Goal: Task Accomplishment & Management: Manage account settings

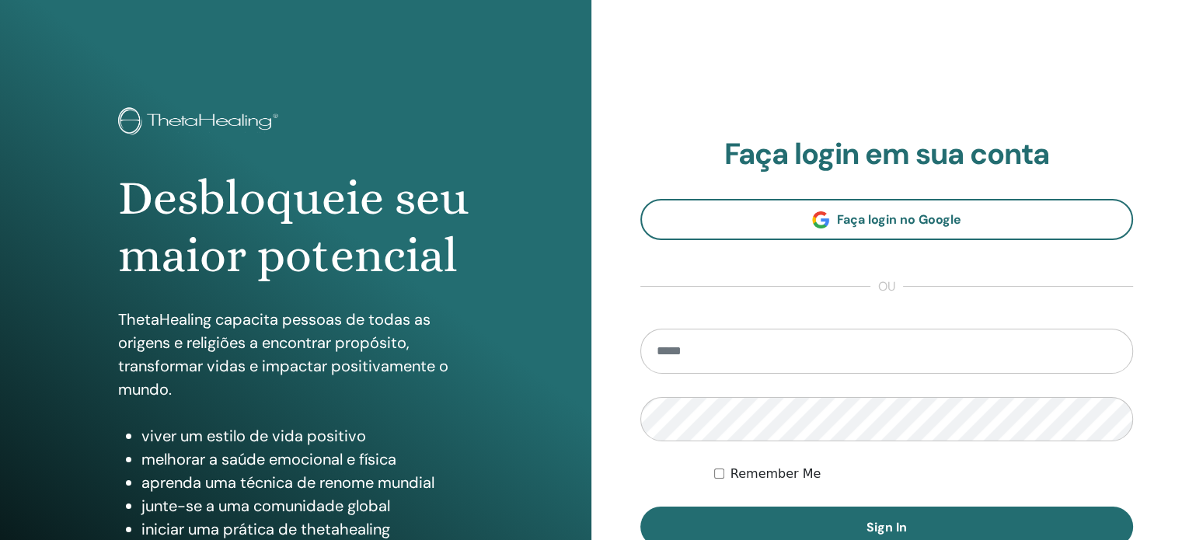
click at [709, 347] on input "email" at bounding box center [886, 351] width 493 height 45
type input "**********"
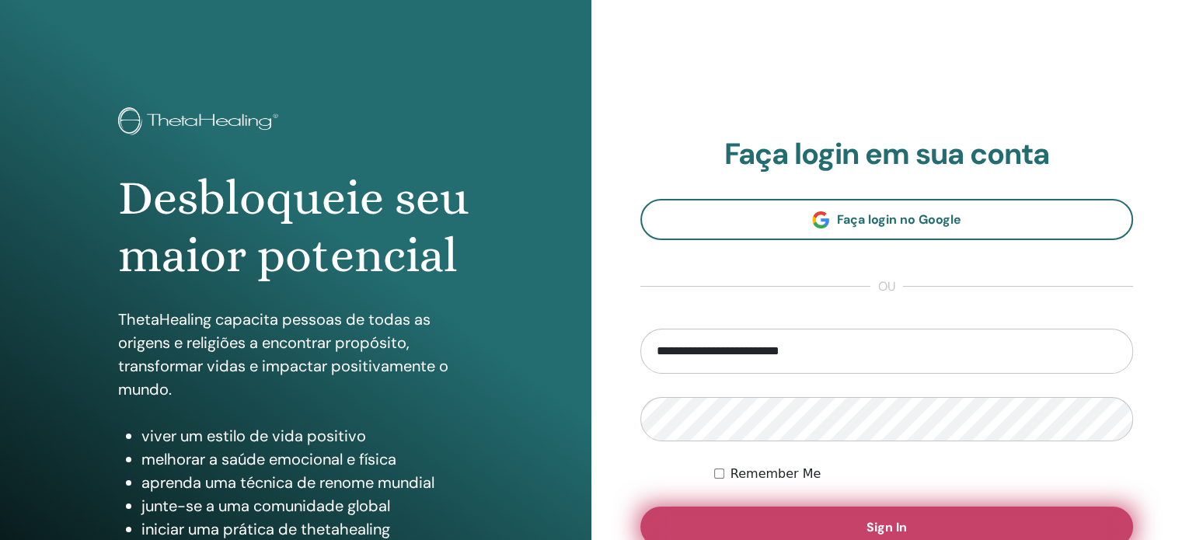
click at [857, 527] on button "Sign In" at bounding box center [886, 526] width 493 height 40
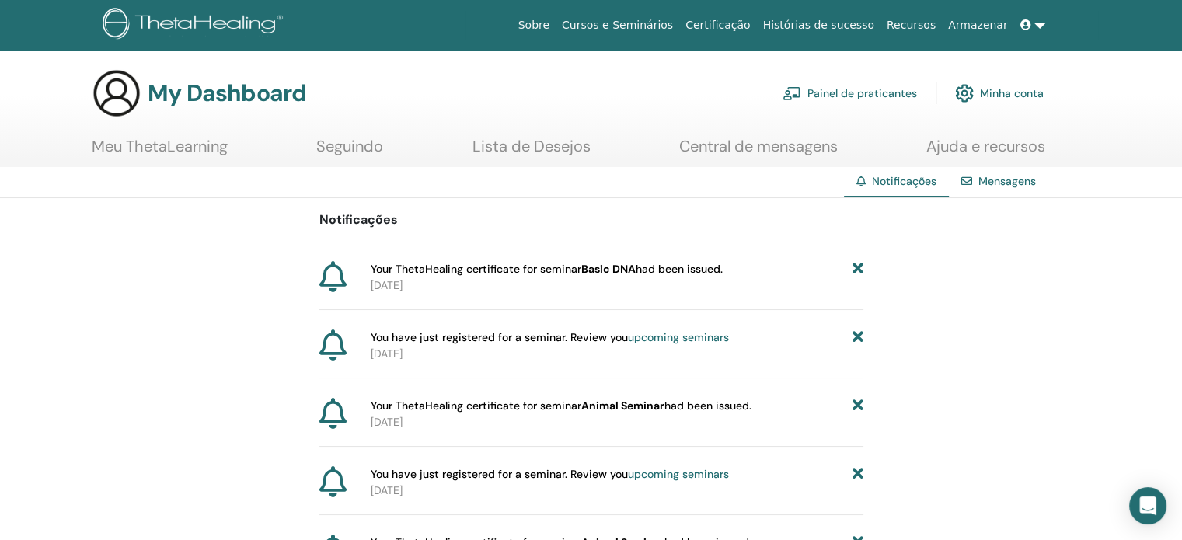
click at [1032, 23] on span at bounding box center [1027, 25] width 14 height 12
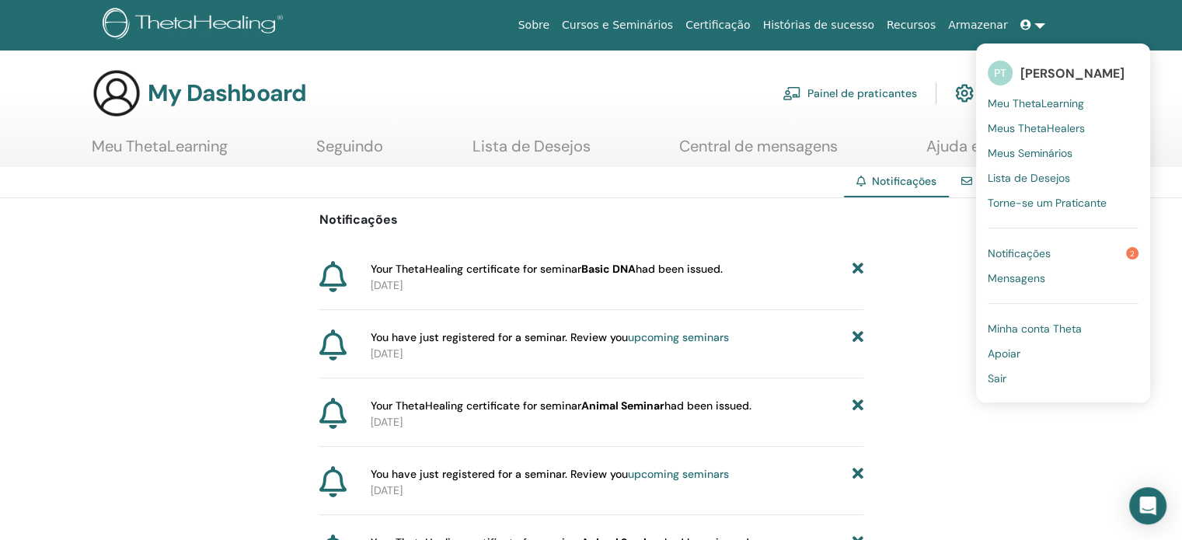
click at [1038, 332] on span "Minha conta Theta" at bounding box center [1034, 329] width 94 height 14
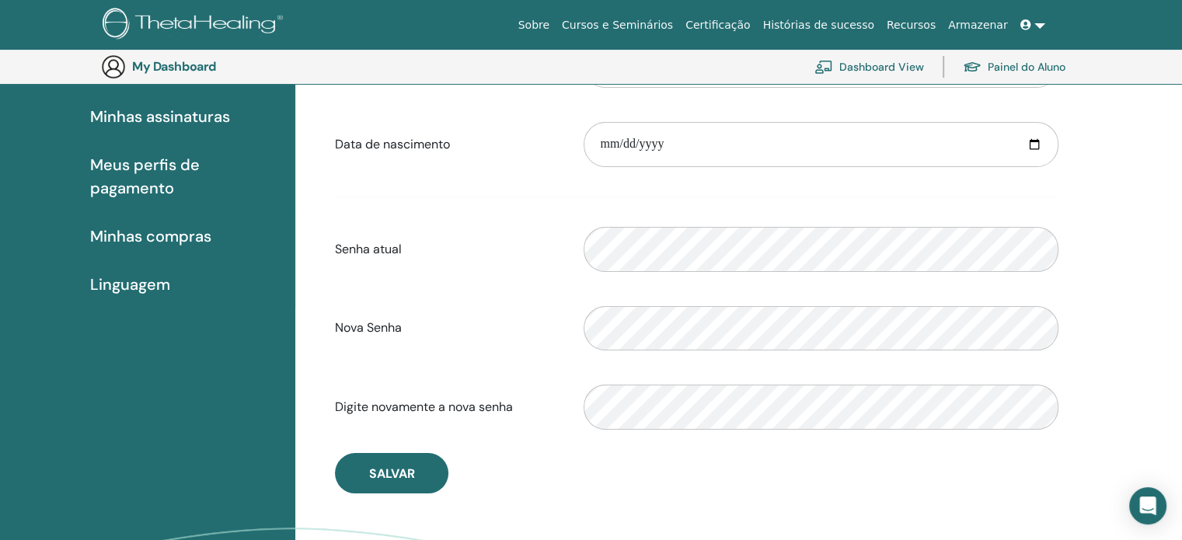
scroll to position [267, 0]
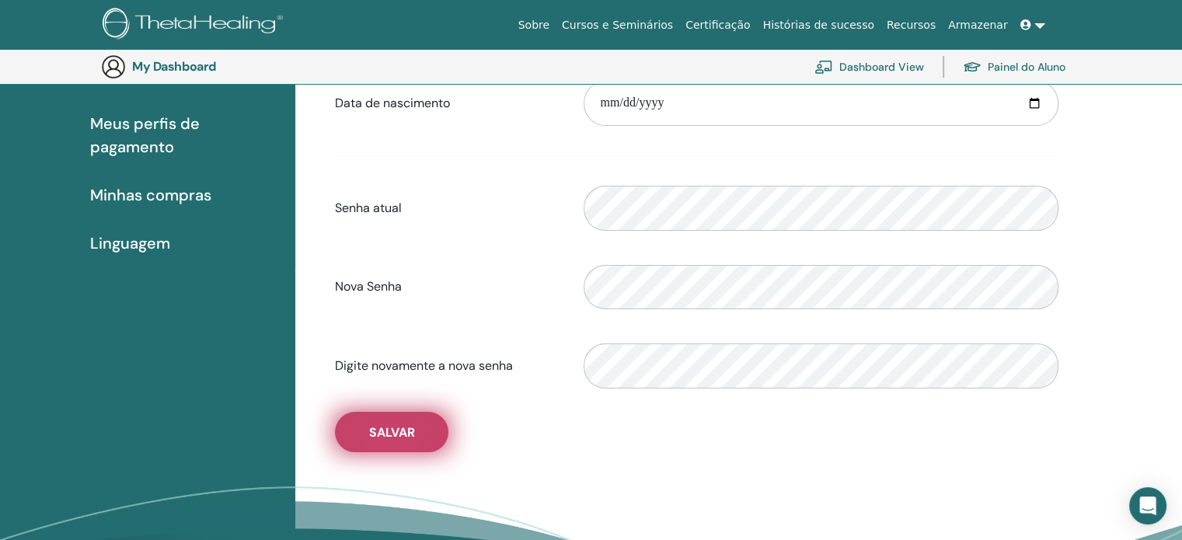
click at [379, 428] on span "Salvar" at bounding box center [392, 432] width 46 height 16
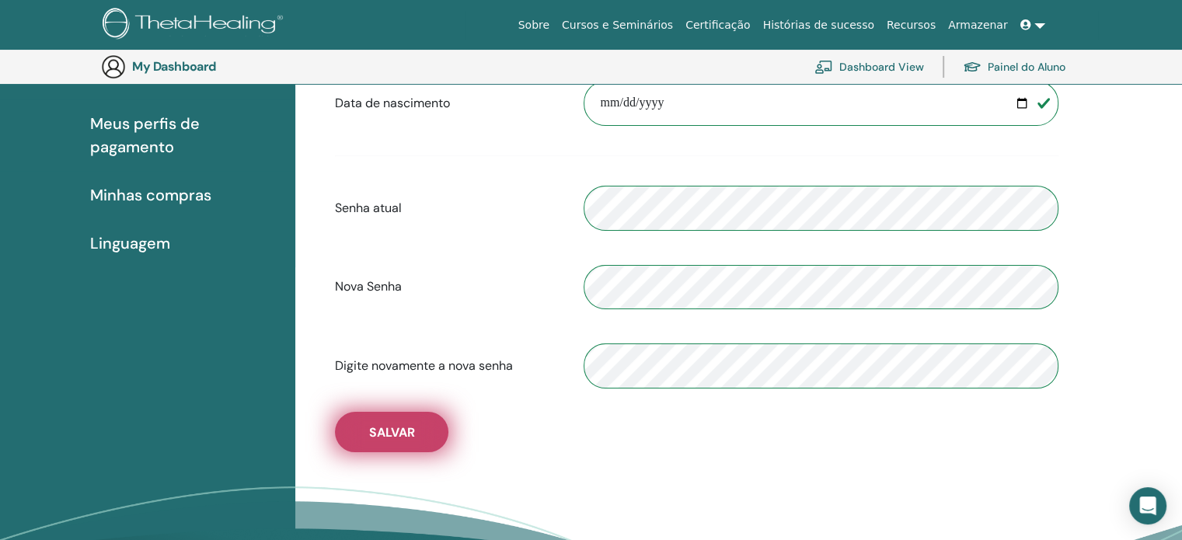
click at [379, 428] on span "Salvar" at bounding box center [392, 432] width 46 height 16
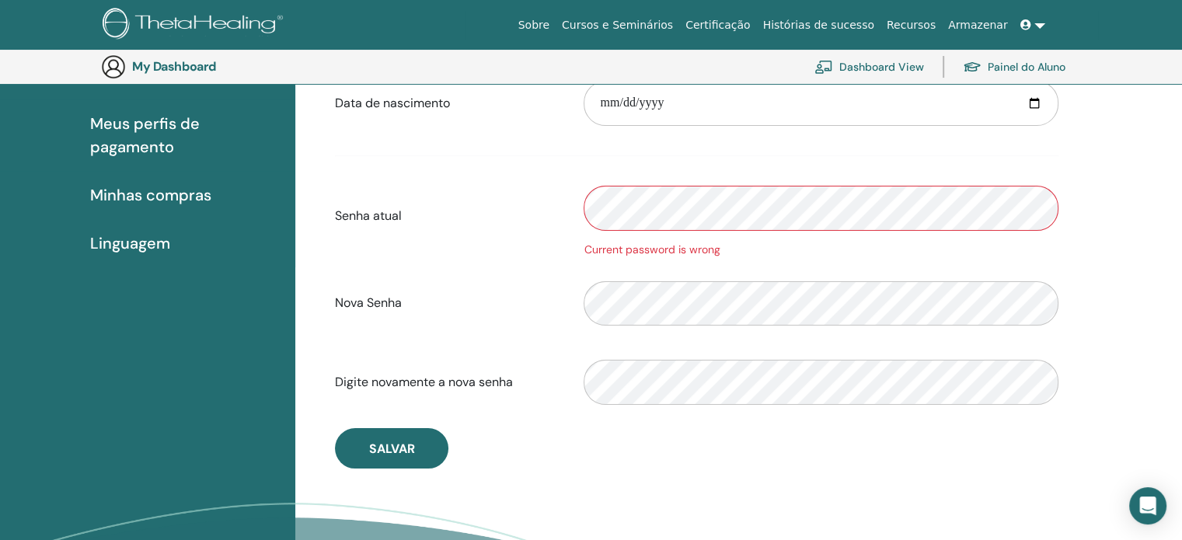
click at [756, 20] on link "Certificação" at bounding box center [717, 25] width 77 height 29
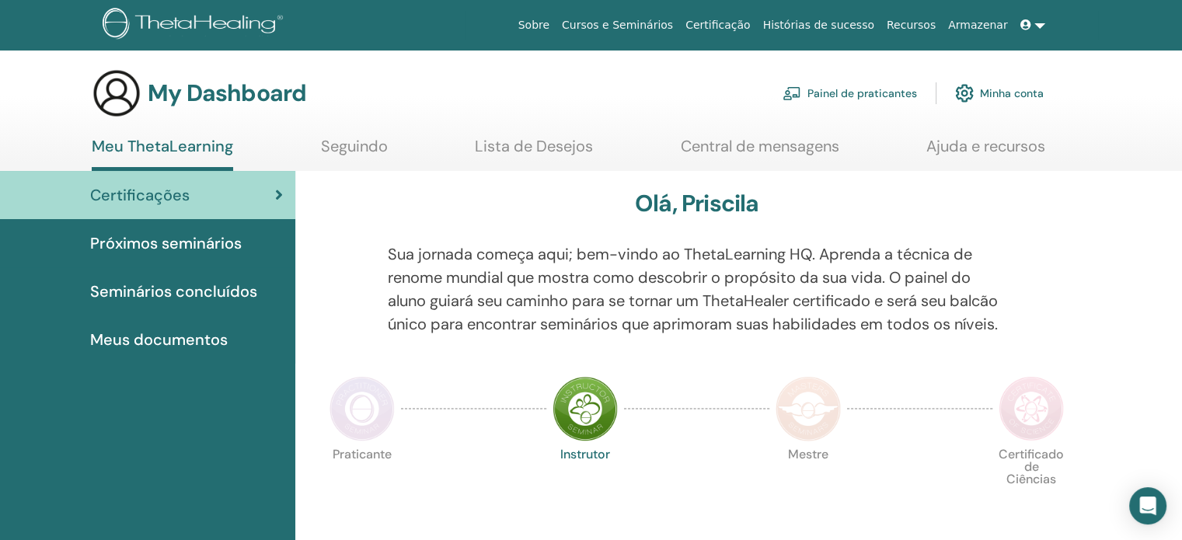
click at [158, 192] on span "Certificações" at bounding box center [139, 194] width 99 height 23
click at [148, 291] on span "Seminários concluídos" at bounding box center [173, 291] width 167 height 23
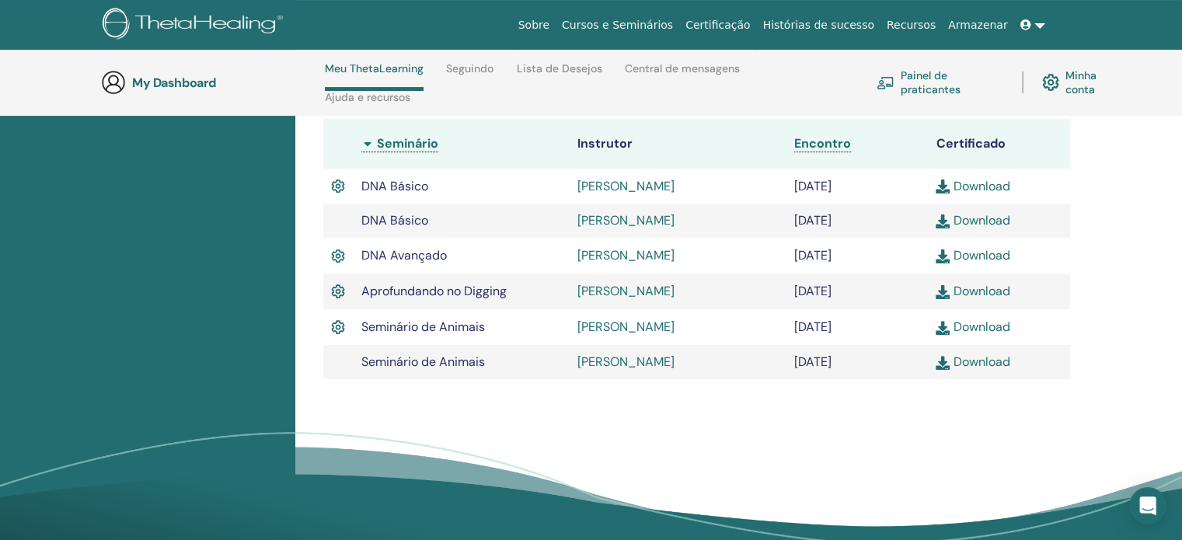
scroll to position [454, 0]
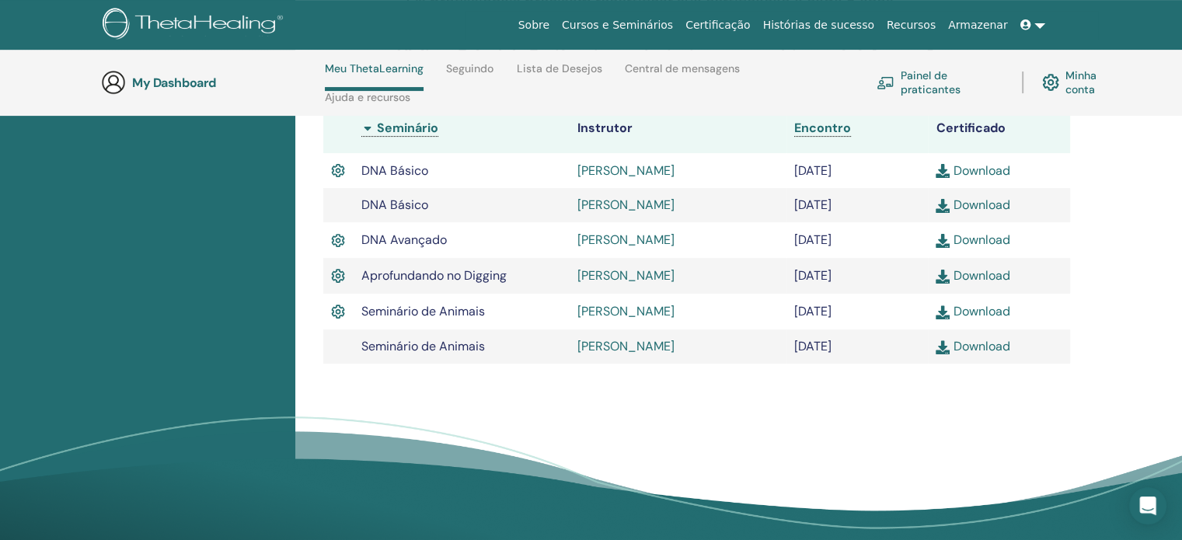
click at [973, 312] on link "Download" at bounding box center [972, 311] width 74 height 16
click at [491, 74] on link "Seguindo" at bounding box center [469, 74] width 47 height 25
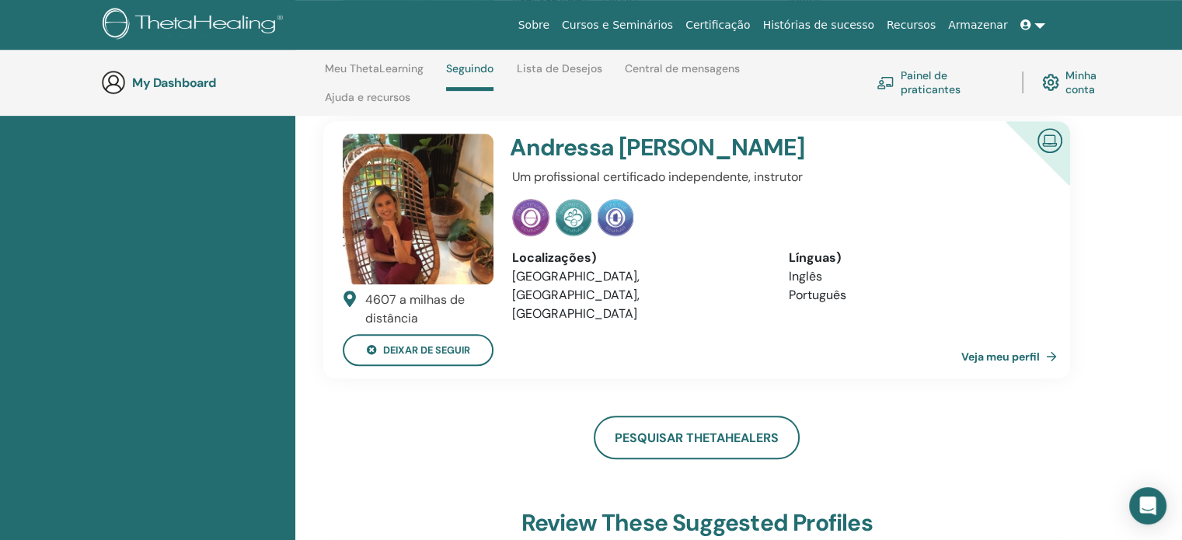
scroll to position [764, 0]
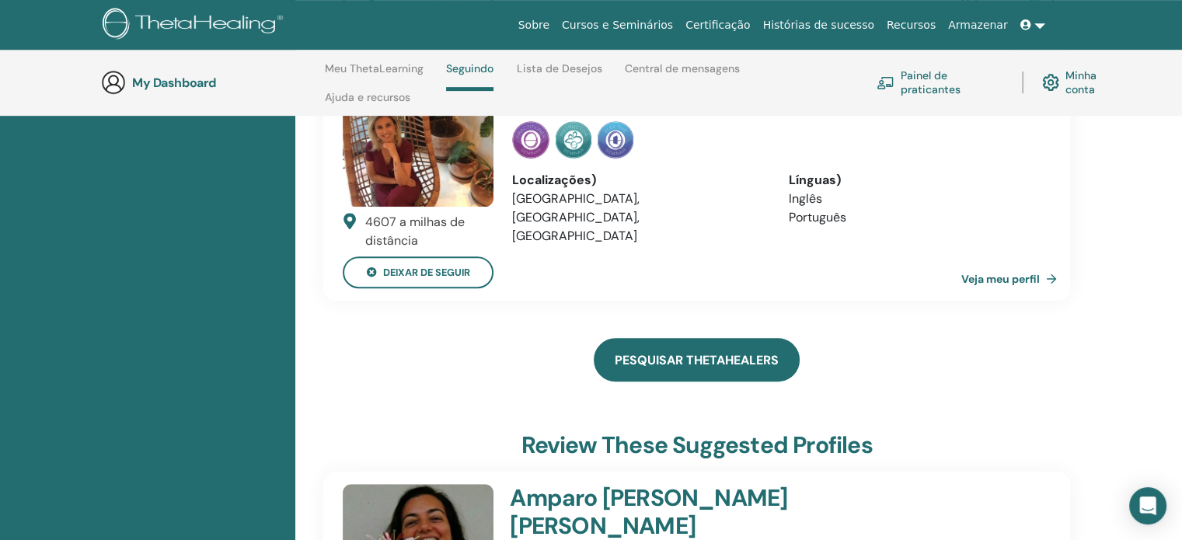
click at [652, 349] on link "Pesquisar ThetaHealers" at bounding box center [696, 360] width 206 height 44
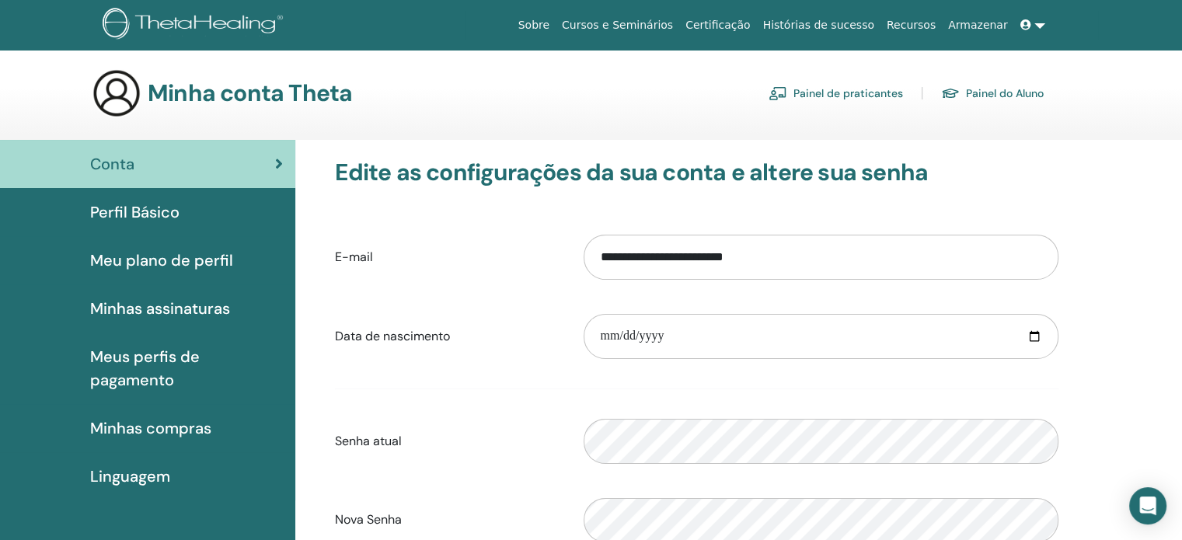
click at [149, 264] on span "Meu plano de perfil" at bounding box center [161, 260] width 143 height 23
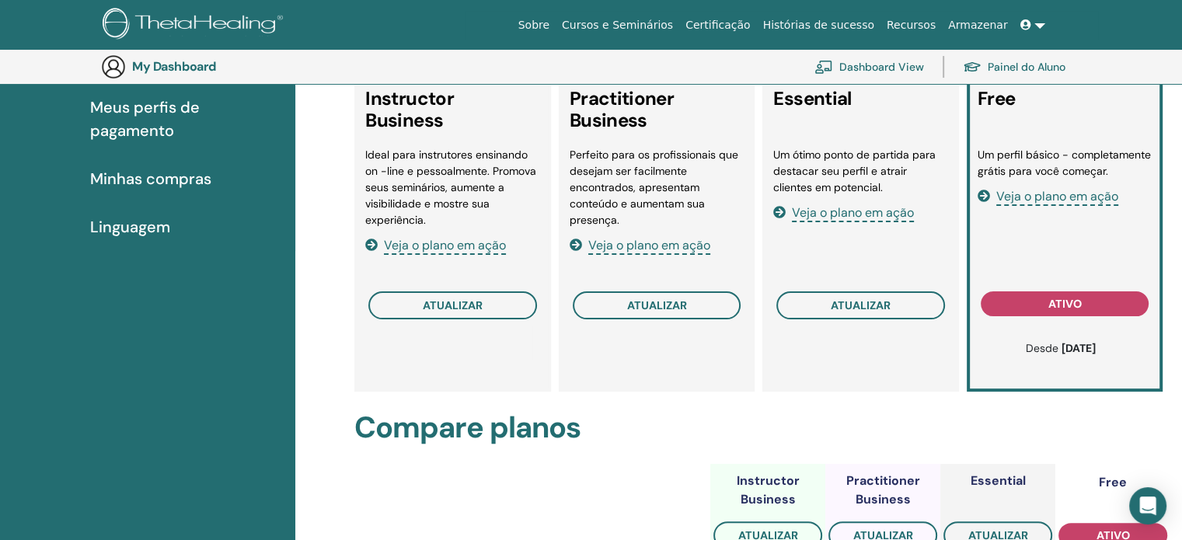
scroll to position [267, 0]
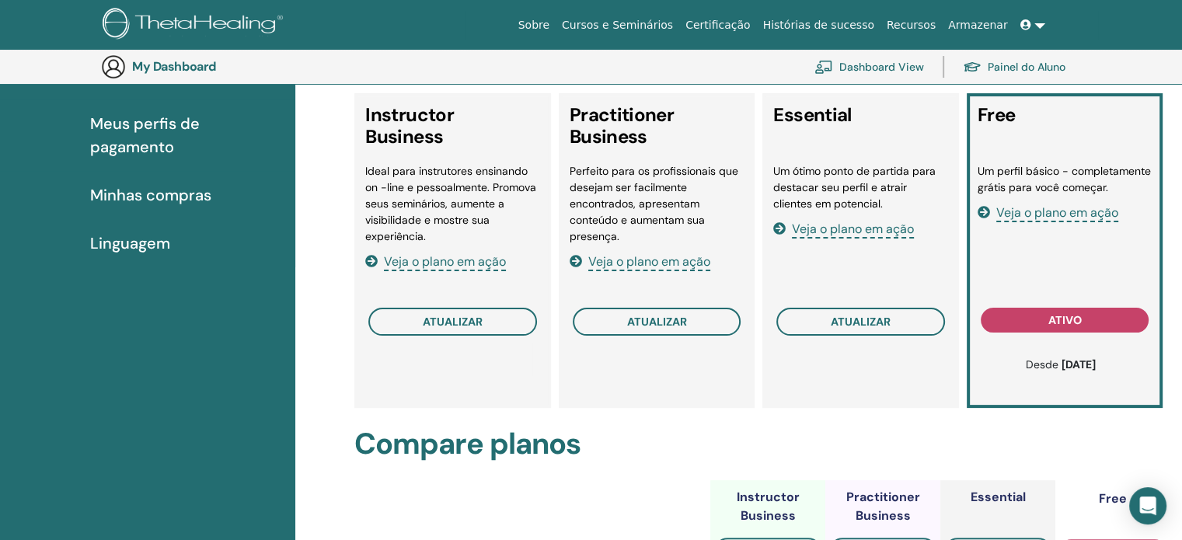
click at [795, 226] on span "Veja o plano em ação" at bounding box center [853, 230] width 122 height 18
click at [852, 328] on span "atualizar" at bounding box center [860, 321] width 60 height 12
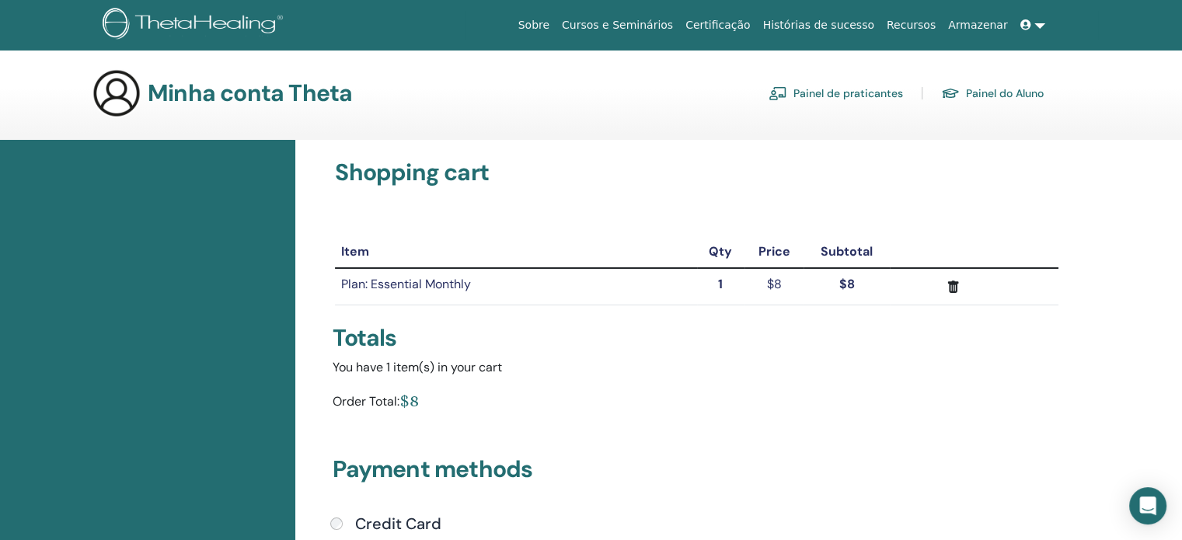
click at [982, 92] on link "Painel do Aluno" at bounding box center [992, 93] width 103 height 25
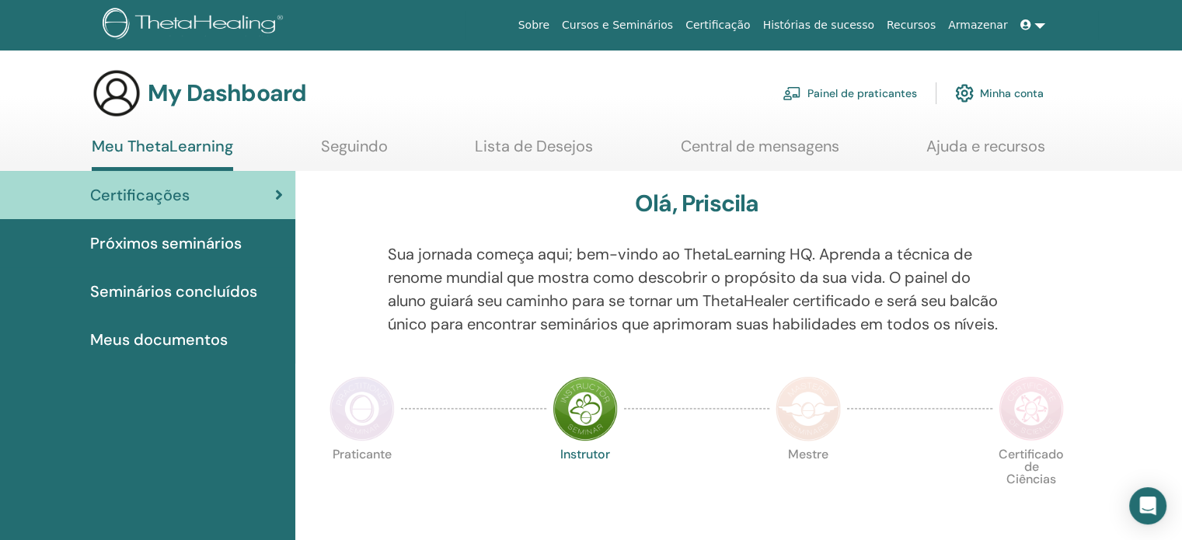
click at [1035, 26] on link at bounding box center [1032, 25] width 37 height 29
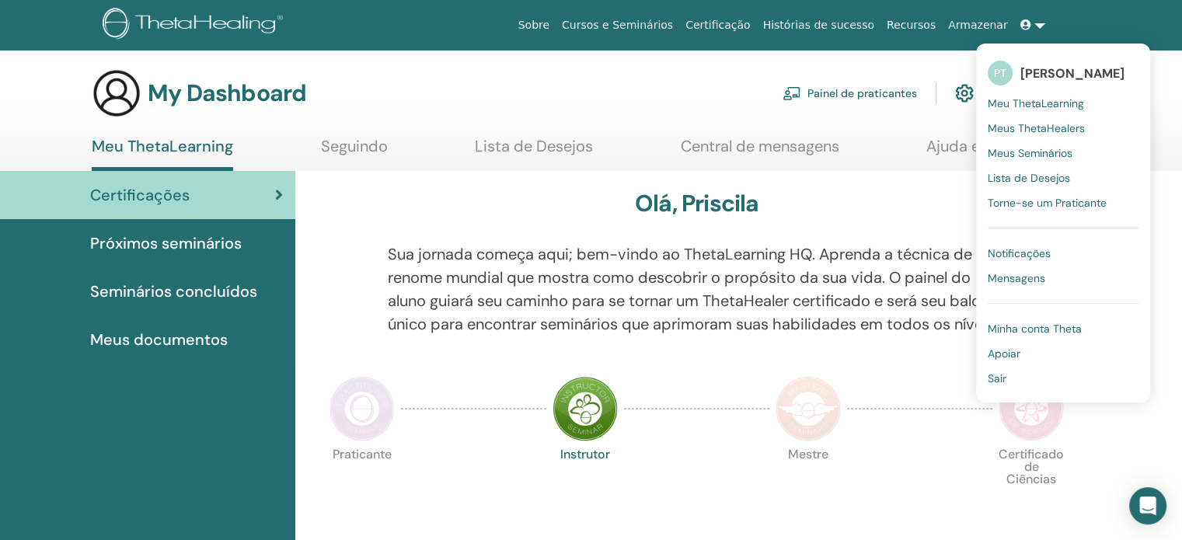
click at [1035, 105] on span "Meu ThetaLearning" at bounding box center [1035, 103] width 96 height 14
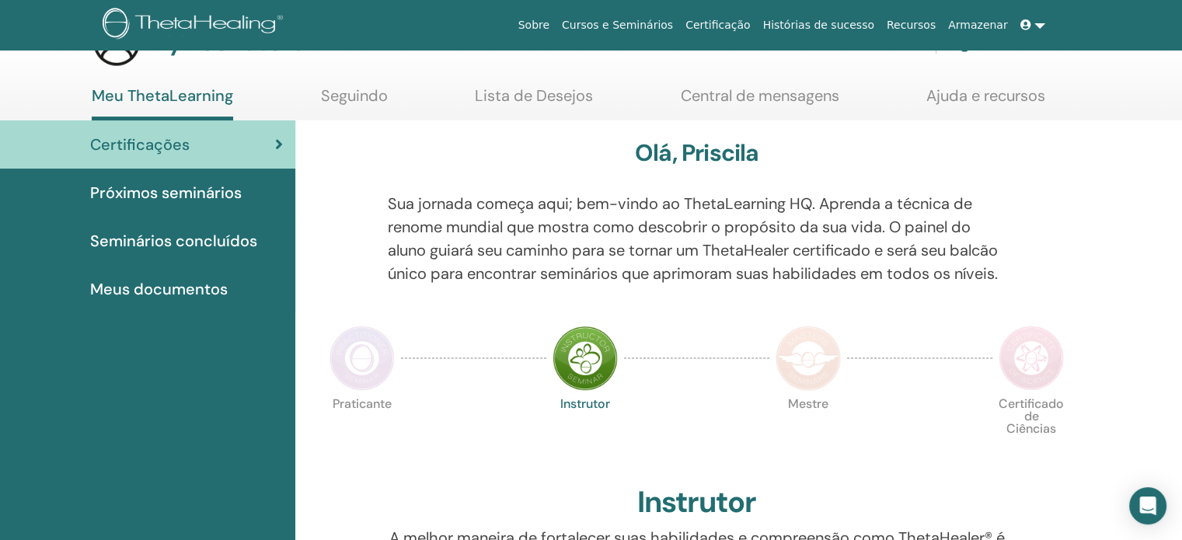
scroll to position [78, 0]
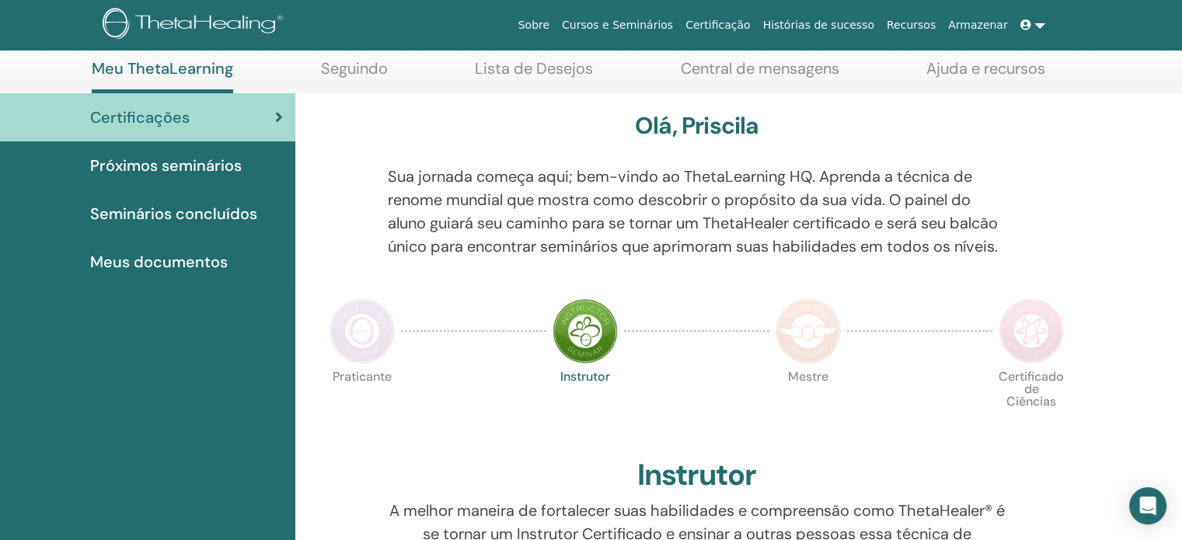
click at [205, 266] on span "Meus documentos" at bounding box center [158, 261] width 137 height 23
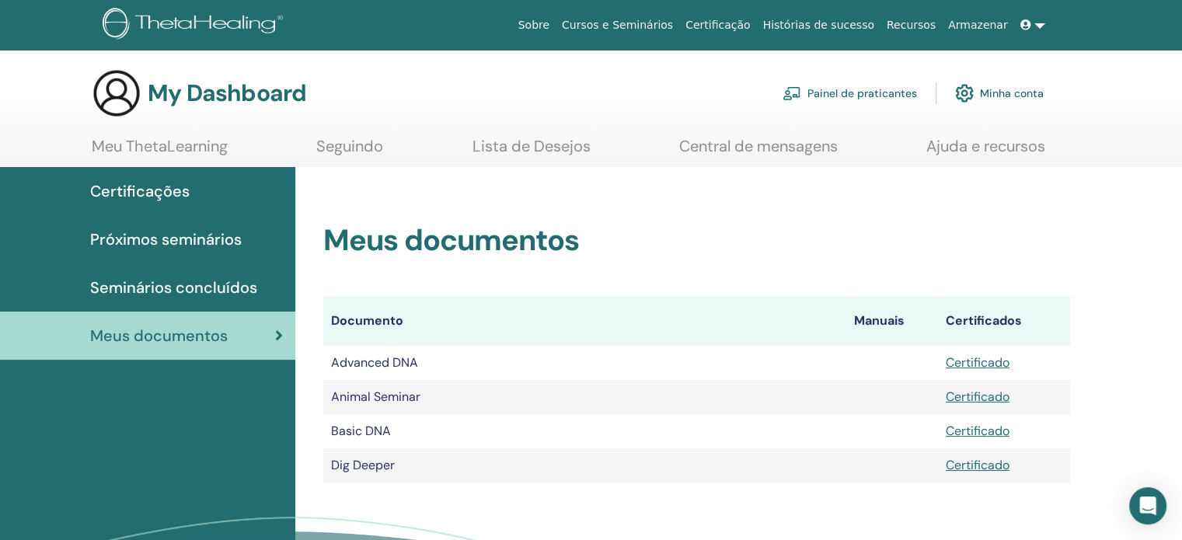
click at [351, 151] on link "Seguindo" at bounding box center [349, 152] width 67 height 30
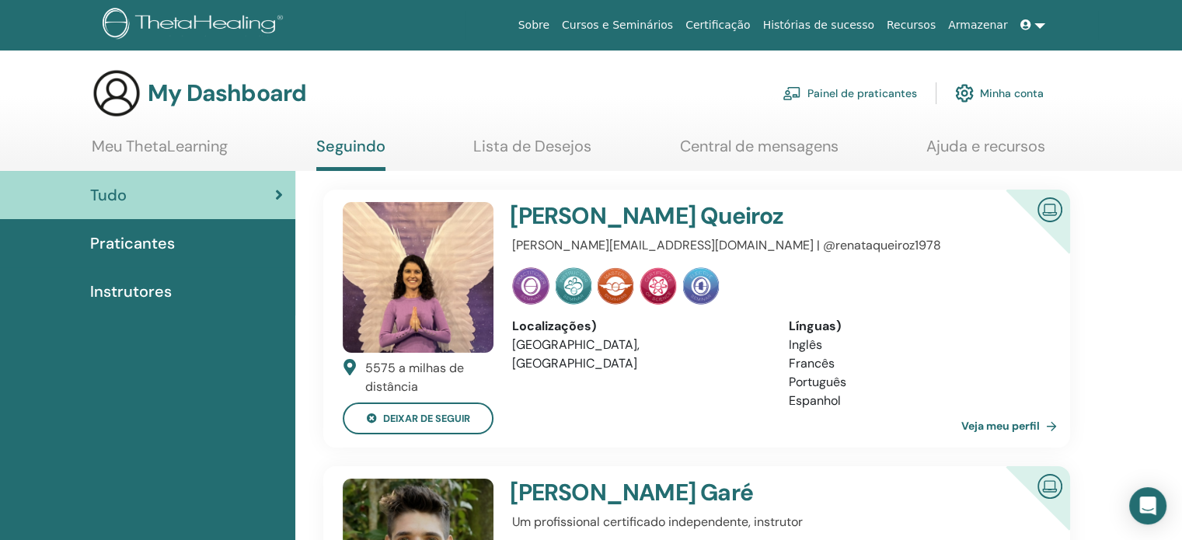
click at [584, 151] on link "Lista de Desejos" at bounding box center [532, 152] width 118 height 30
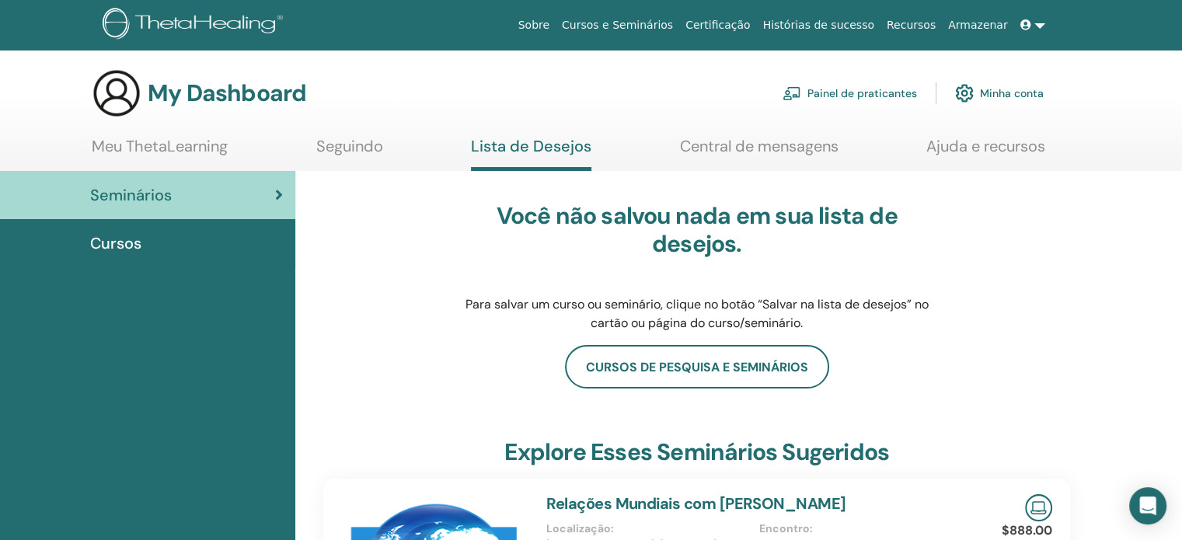
click at [815, 149] on link "Central de mensagens" at bounding box center [759, 152] width 158 height 30
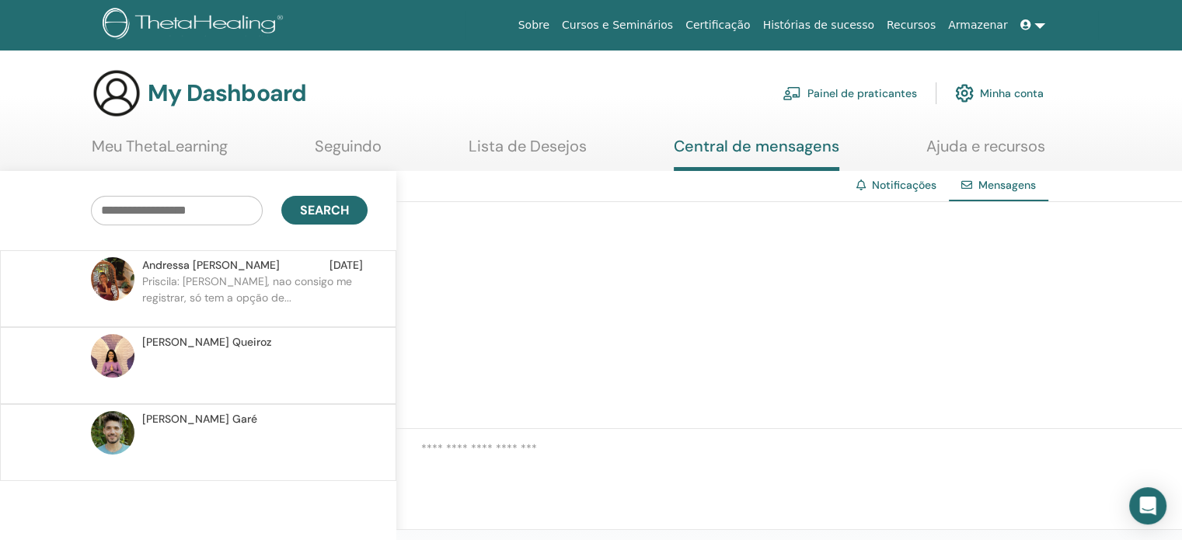
click at [837, 89] on link "Painel de praticantes" at bounding box center [849, 93] width 134 height 34
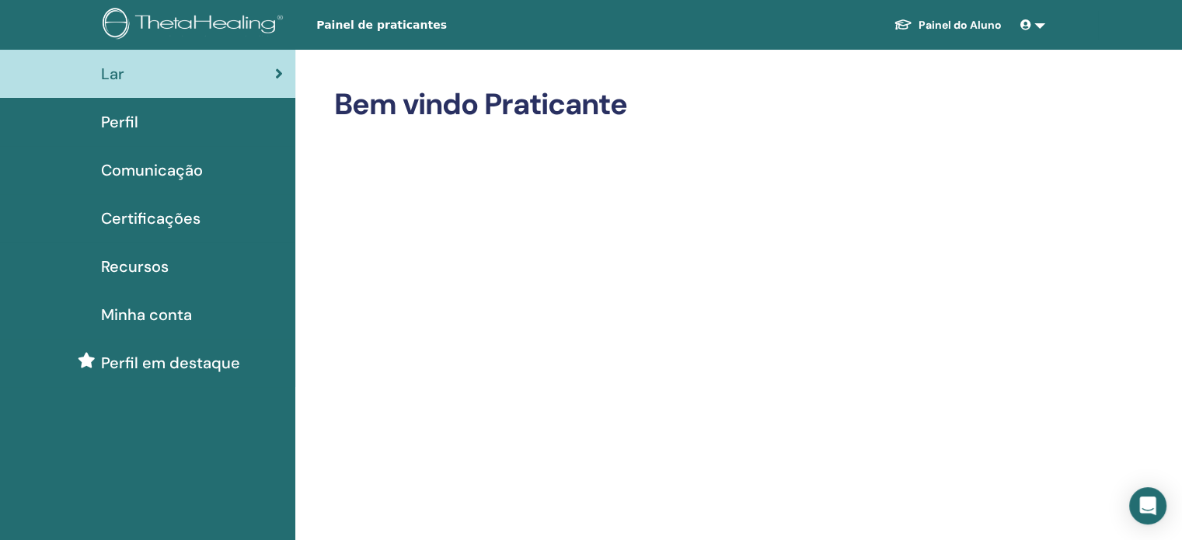
click at [148, 366] on span "Perfil em destaque" at bounding box center [170, 362] width 139 height 23
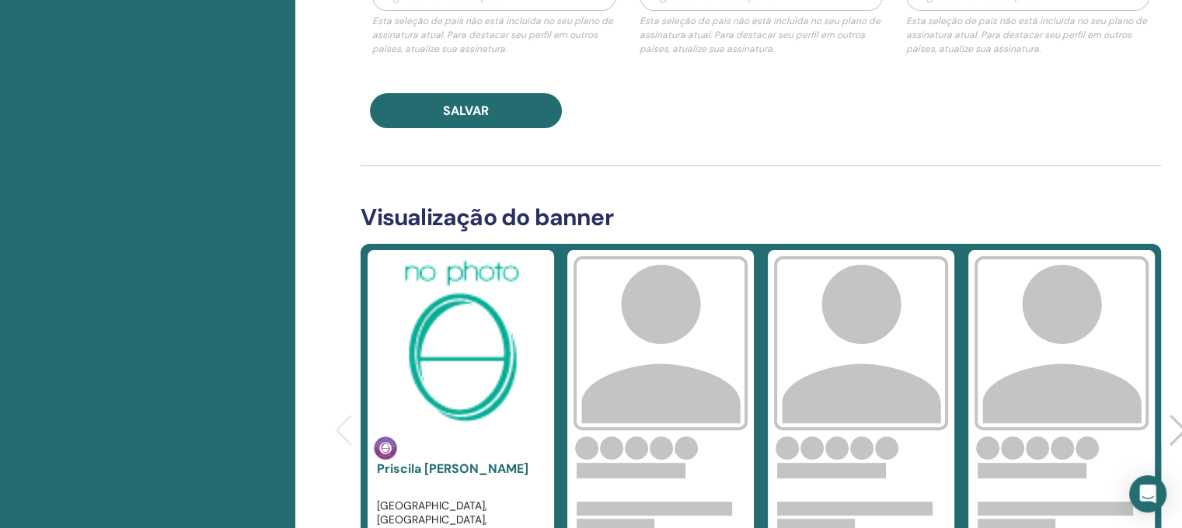
scroll to position [466, 0]
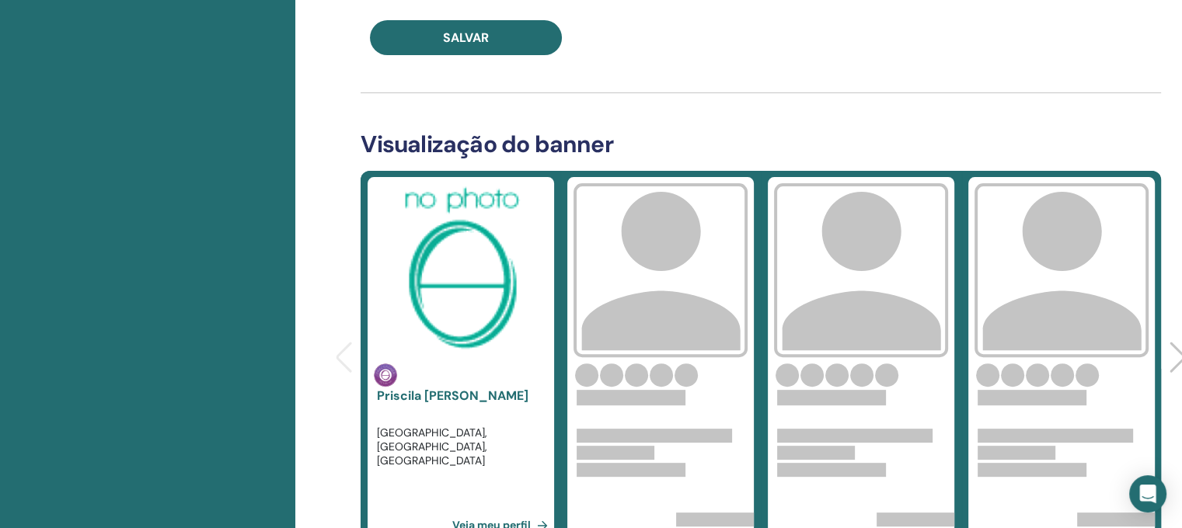
click at [493, 279] on img at bounding box center [461, 270] width 174 height 174
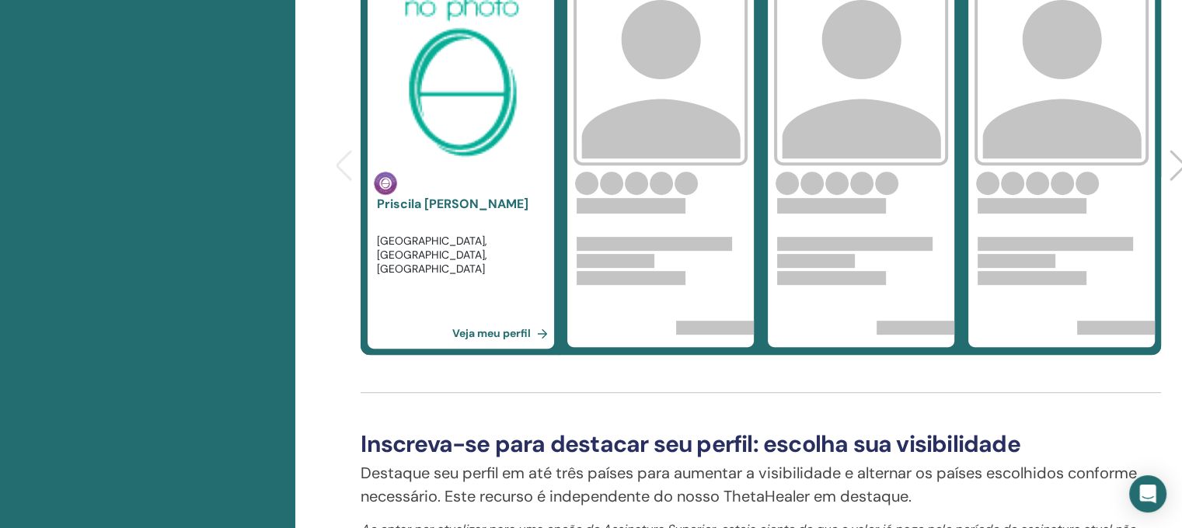
scroll to position [699, 0]
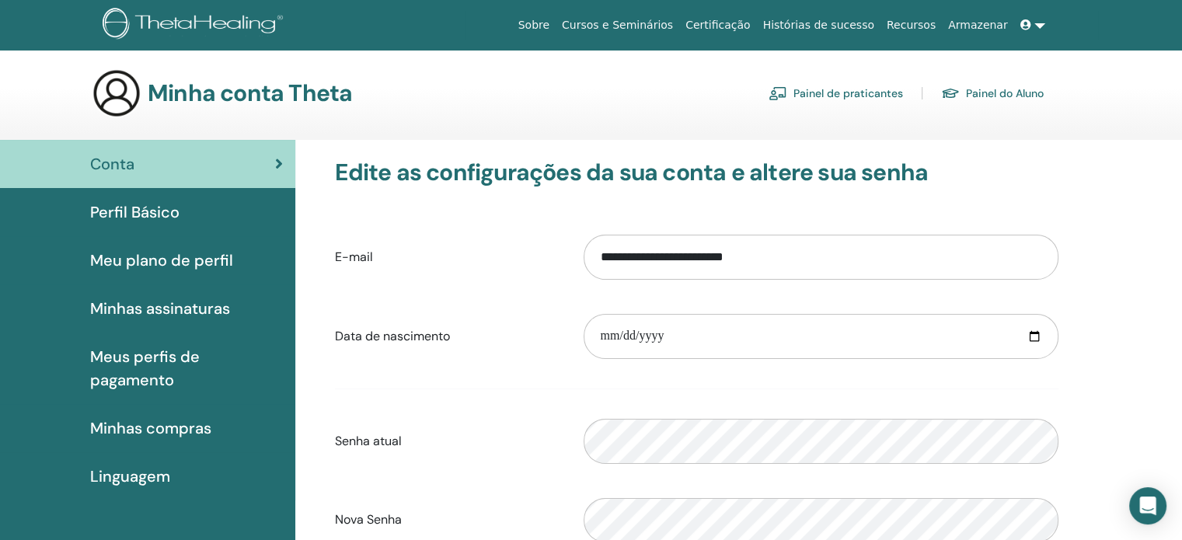
click at [157, 313] on span "Minhas assinaturas" at bounding box center [160, 308] width 140 height 23
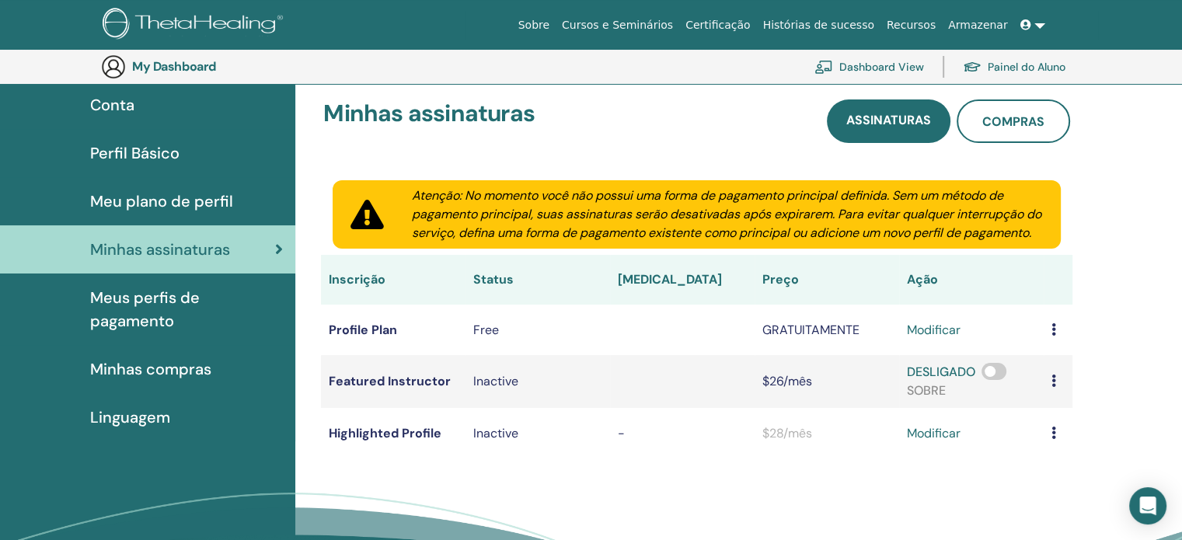
scroll to position [190, 0]
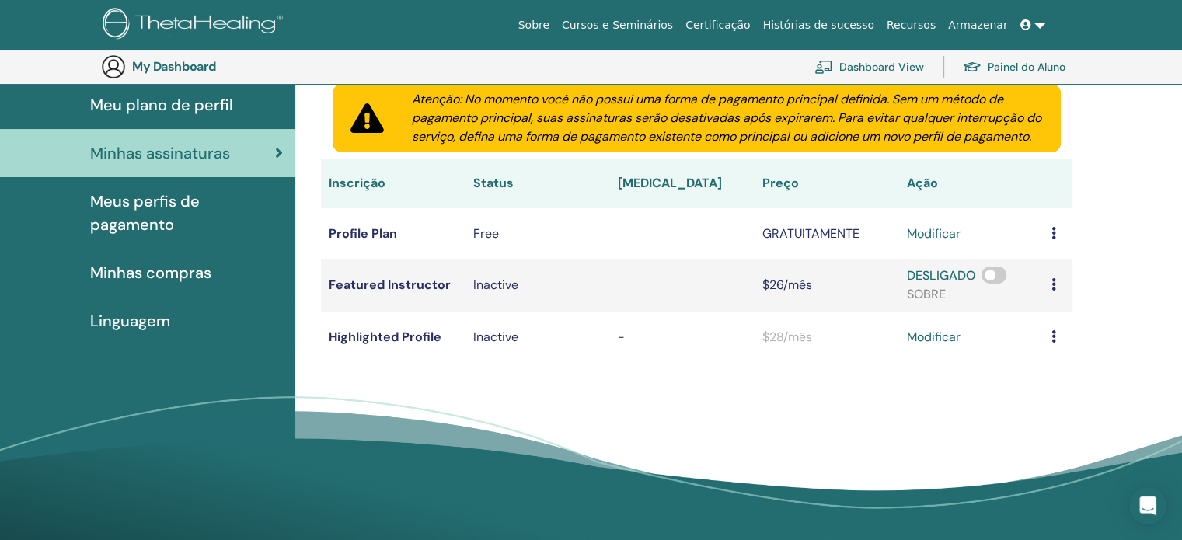
click at [182, 214] on span "Meus perfis de pagamento" at bounding box center [186, 213] width 193 height 47
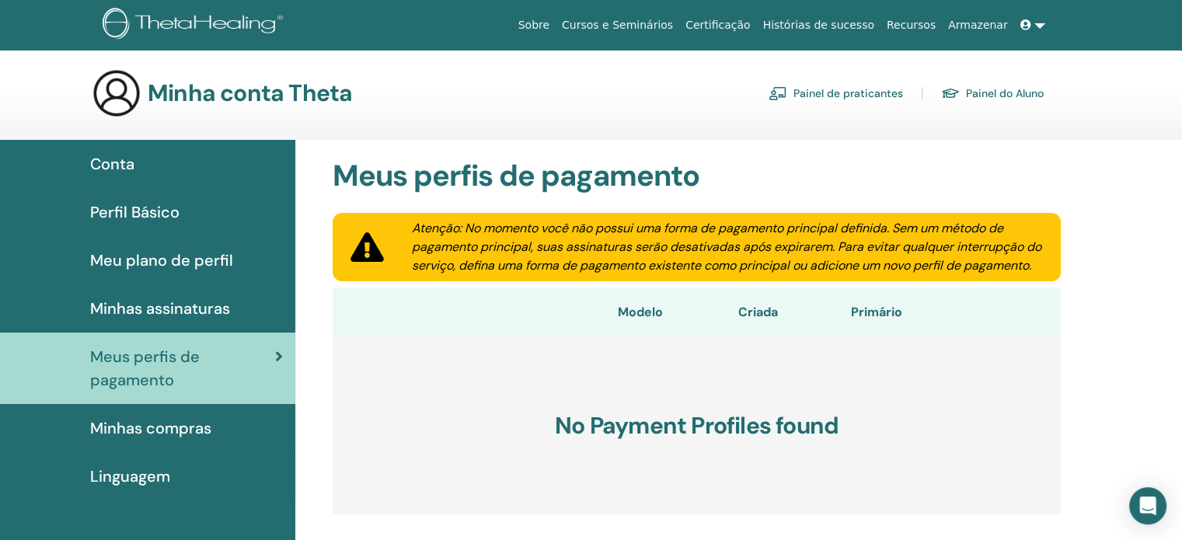
click at [166, 431] on span "Minhas compras" at bounding box center [150, 427] width 121 height 23
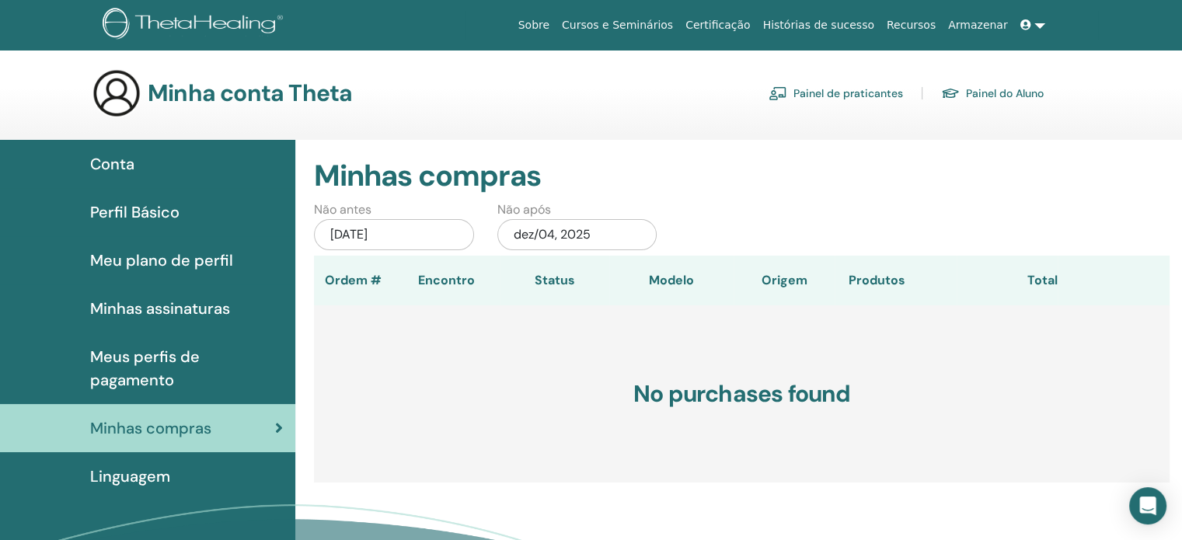
click at [168, 207] on span "Perfil Básico" at bounding box center [134, 211] width 89 height 23
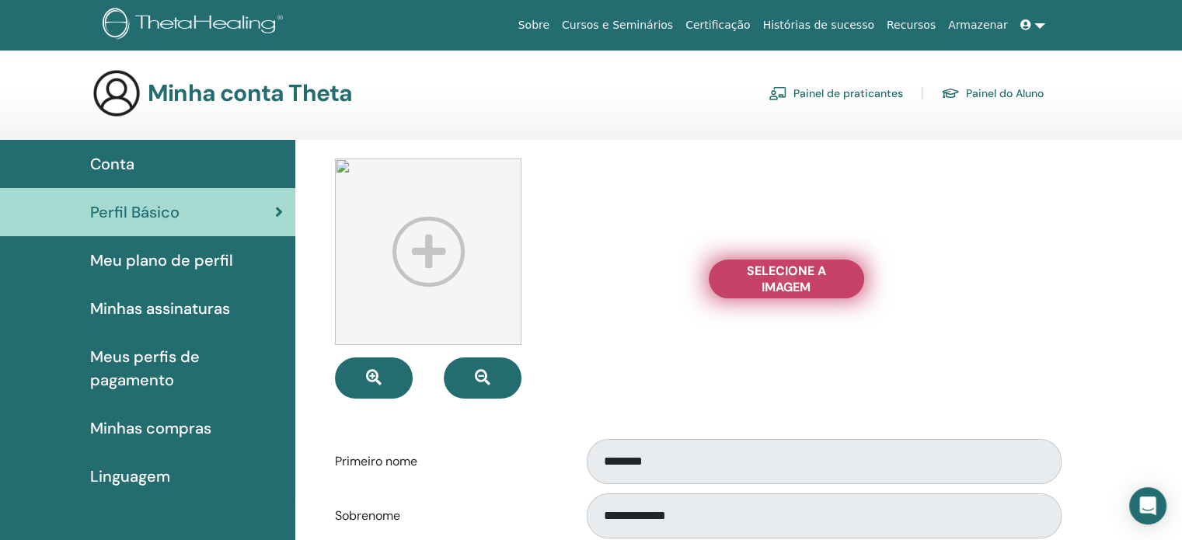
click at [791, 280] on span "Selecione a imagem" at bounding box center [786, 279] width 117 height 33
click at [791, 280] on input "Selecione a imagem" at bounding box center [786, 278] width 20 height 11
type input "**********"
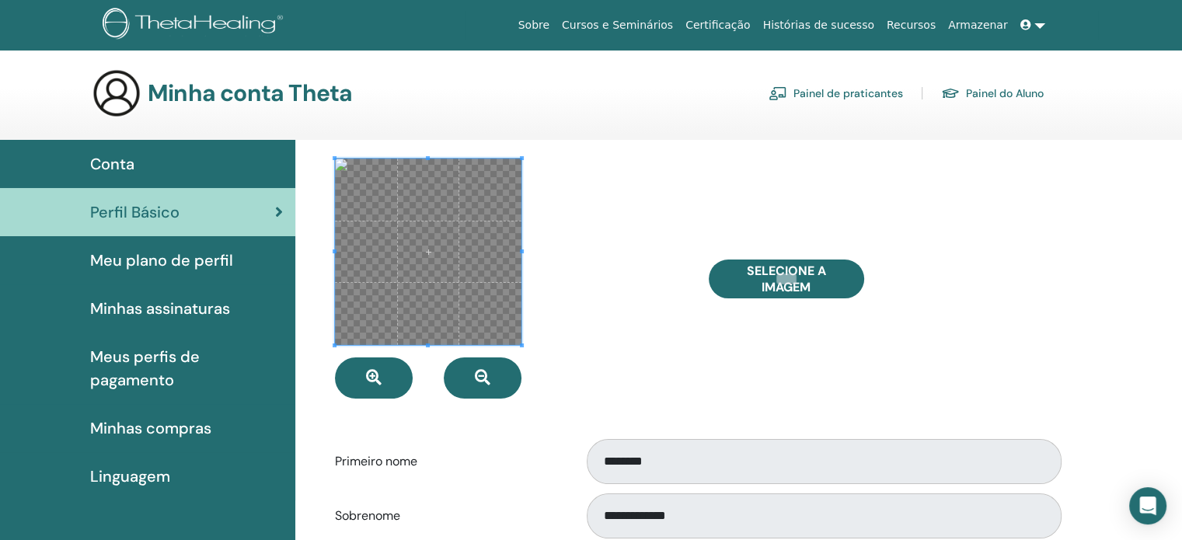
click at [682, 339] on div at bounding box center [509, 278] width 373 height 240
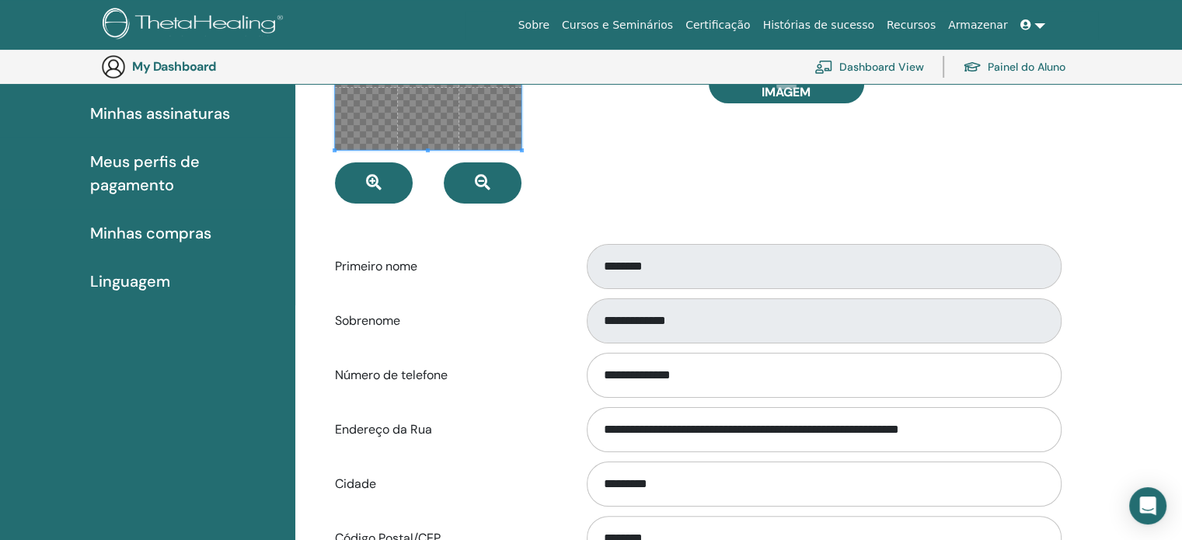
scroll to position [267, 0]
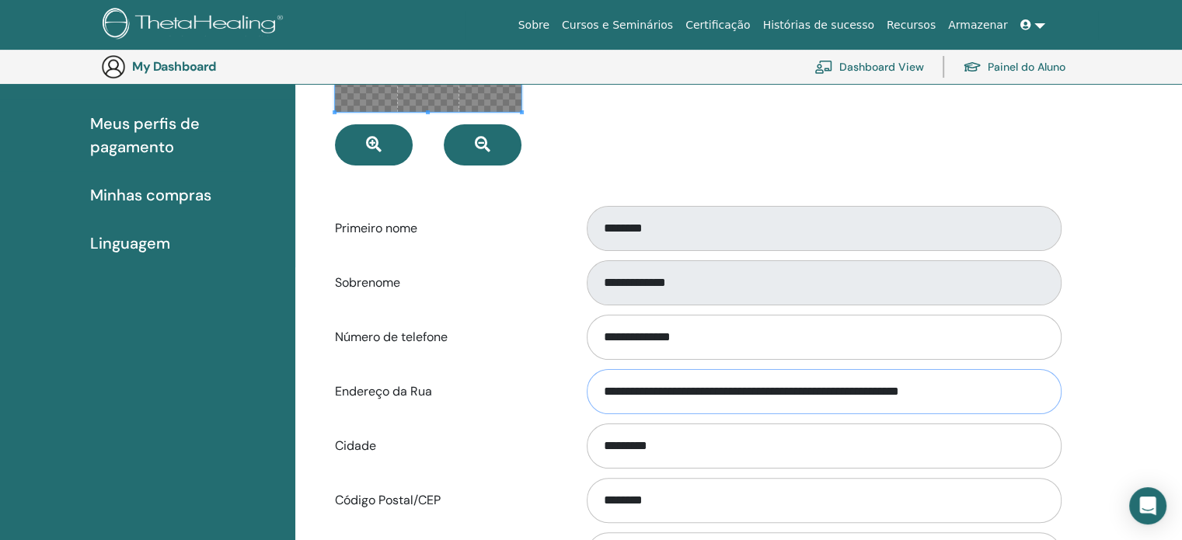
click at [632, 399] on input "**********" at bounding box center [824, 391] width 475 height 45
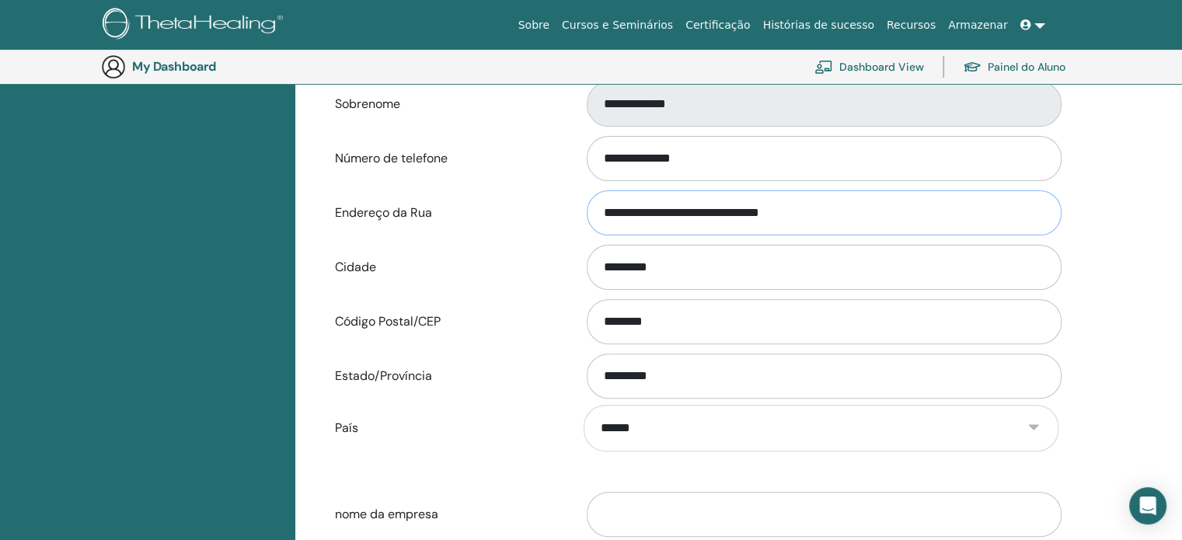
scroll to position [500, 0]
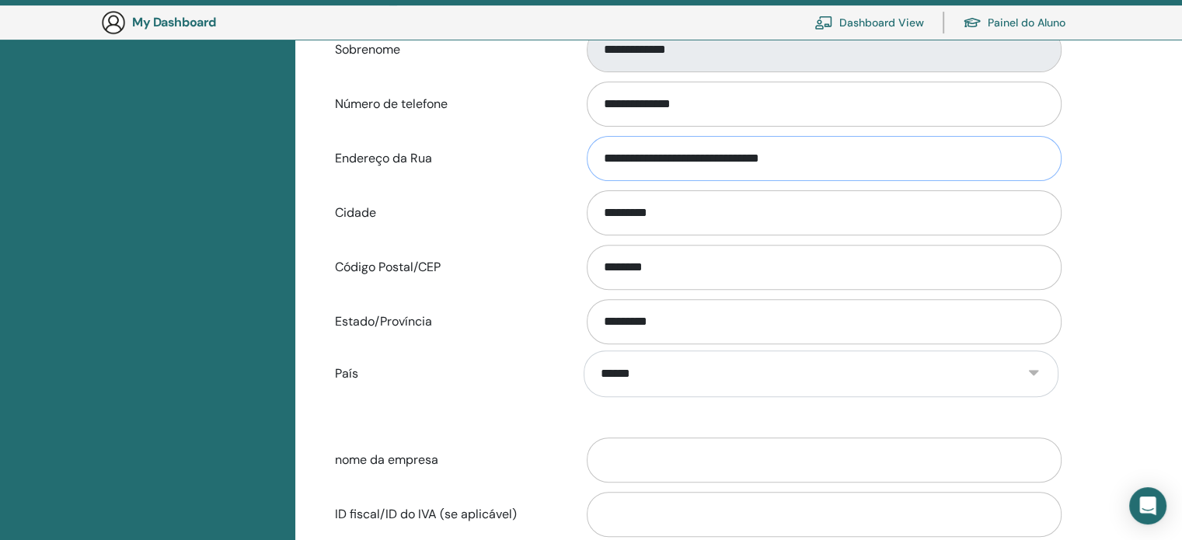
type input "**********"
drag, startPoint x: 679, startPoint y: 215, endPoint x: 598, endPoint y: 214, distance: 80.8
click at [598, 214] on input "*********" at bounding box center [824, 212] width 475 height 45
drag, startPoint x: 668, startPoint y: 266, endPoint x: 581, endPoint y: 265, distance: 87.0
click at [581, 265] on div "********" at bounding box center [821, 267] width 498 height 51
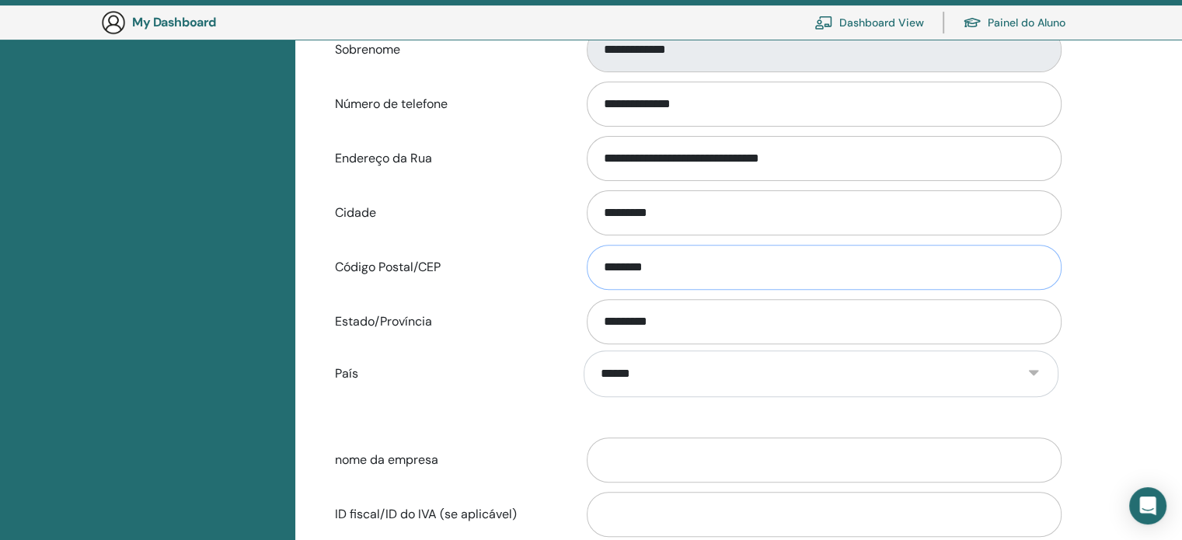
type input "********"
click at [722, 199] on input "*********" at bounding box center [824, 212] width 475 height 45
drag, startPoint x: 703, startPoint y: 207, endPoint x: 563, endPoint y: 214, distance: 140.0
click at [563, 214] on div "Cidade *********" at bounding box center [696, 212] width 747 height 51
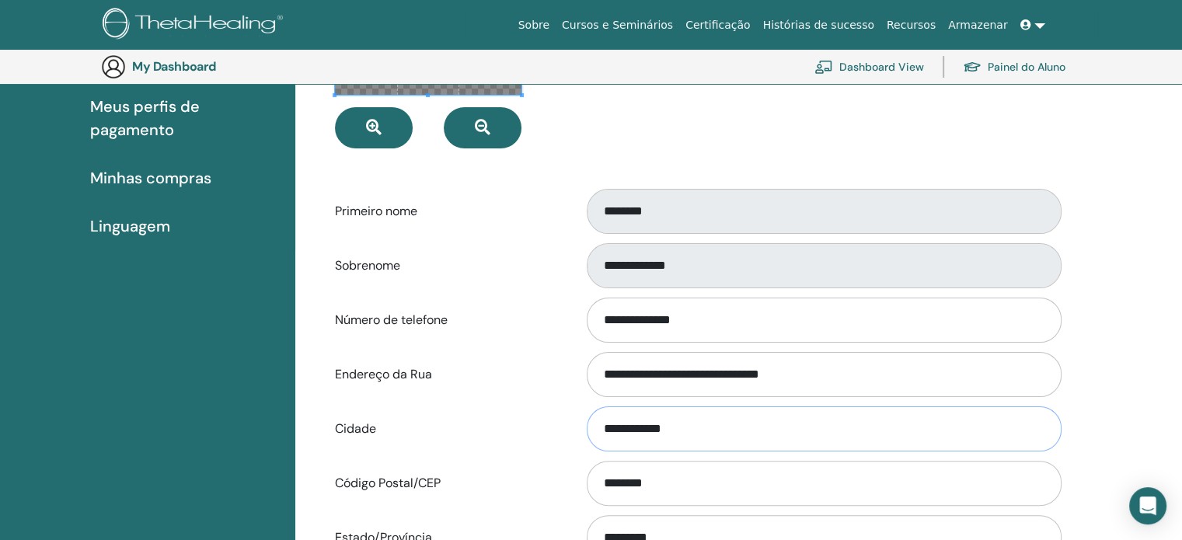
scroll to position [267, 0]
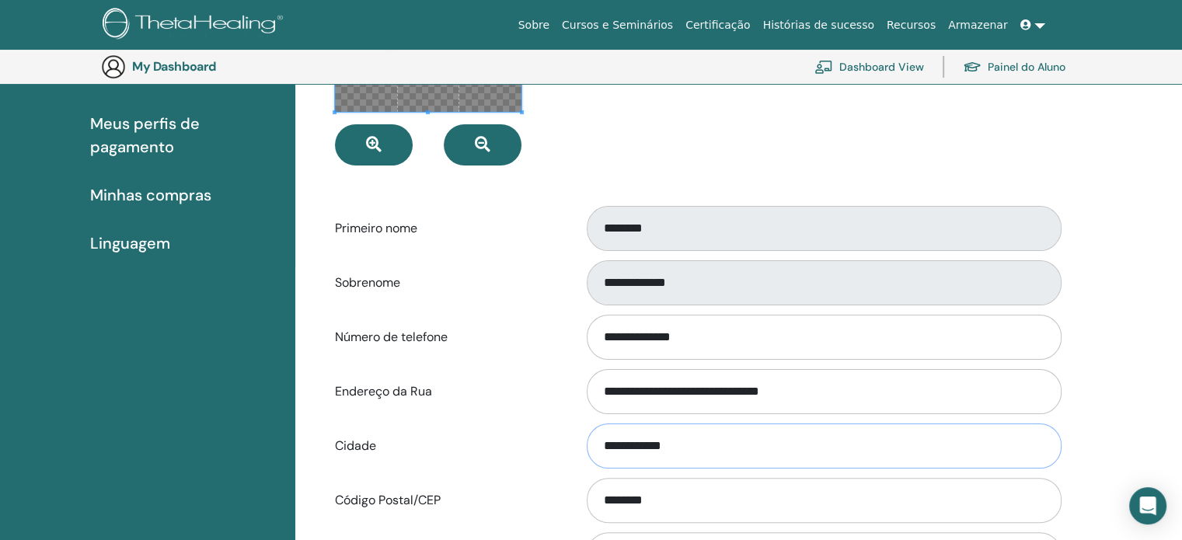
type input "**********"
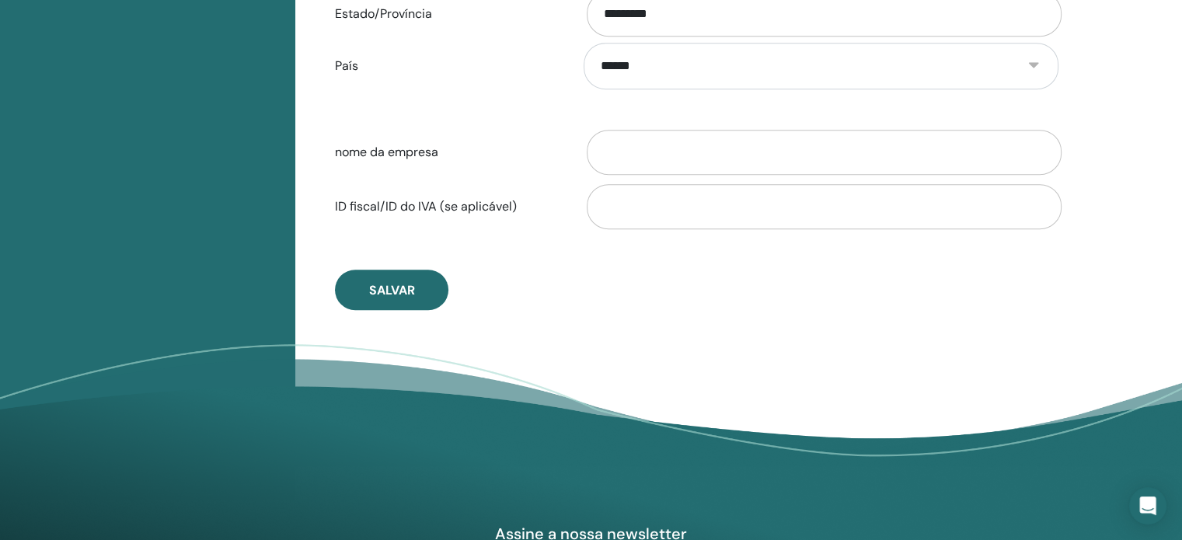
scroll to position [811, 0]
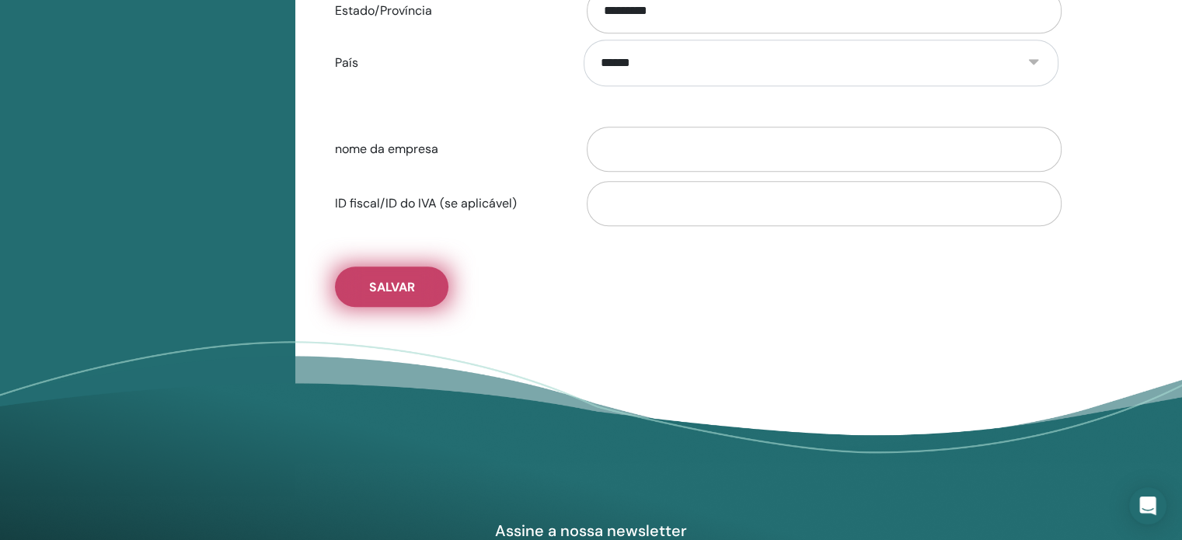
click at [388, 285] on span "Salvar" at bounding box center [392, 287] width 46 height 16
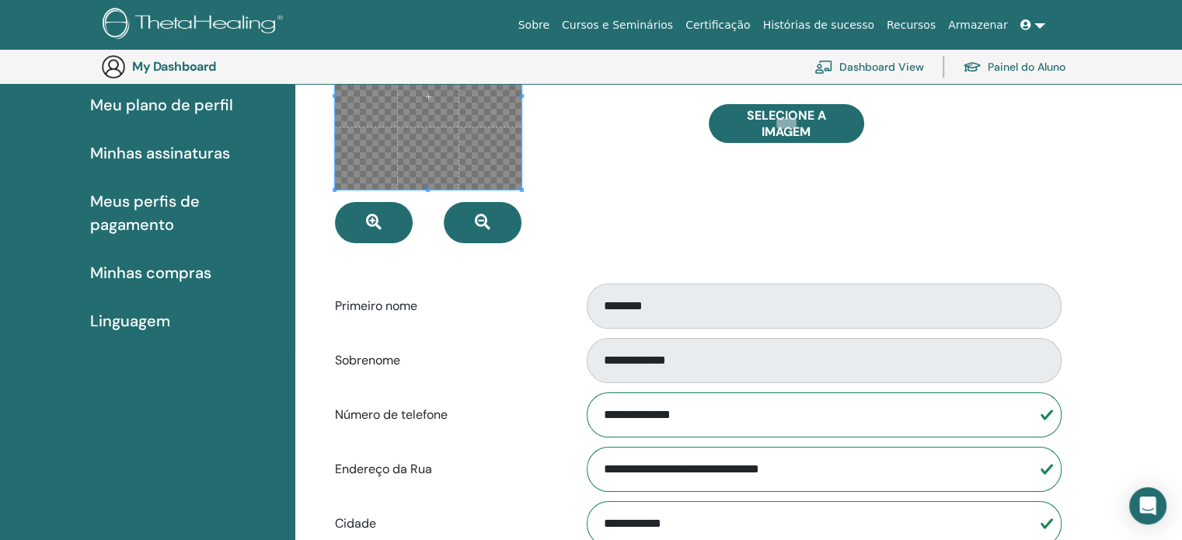
scroll to position [0, 0]
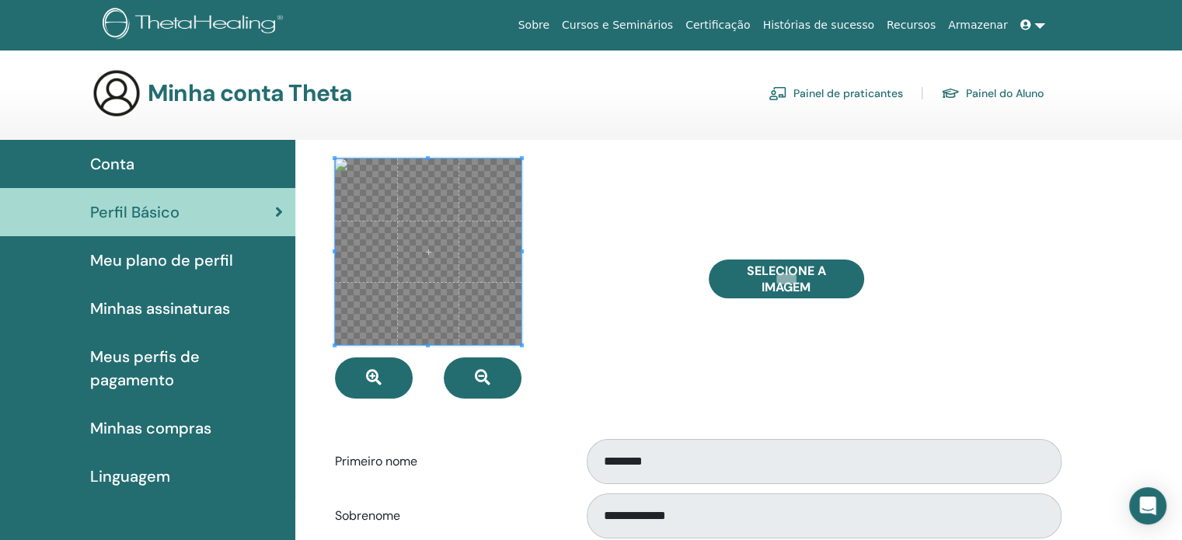
click at [634, 246] on div at bounding box center [509, 278] width 373 height 240
click at [121, 167] on span "Conta" at bounding box center [112, 163] width 44 height 23
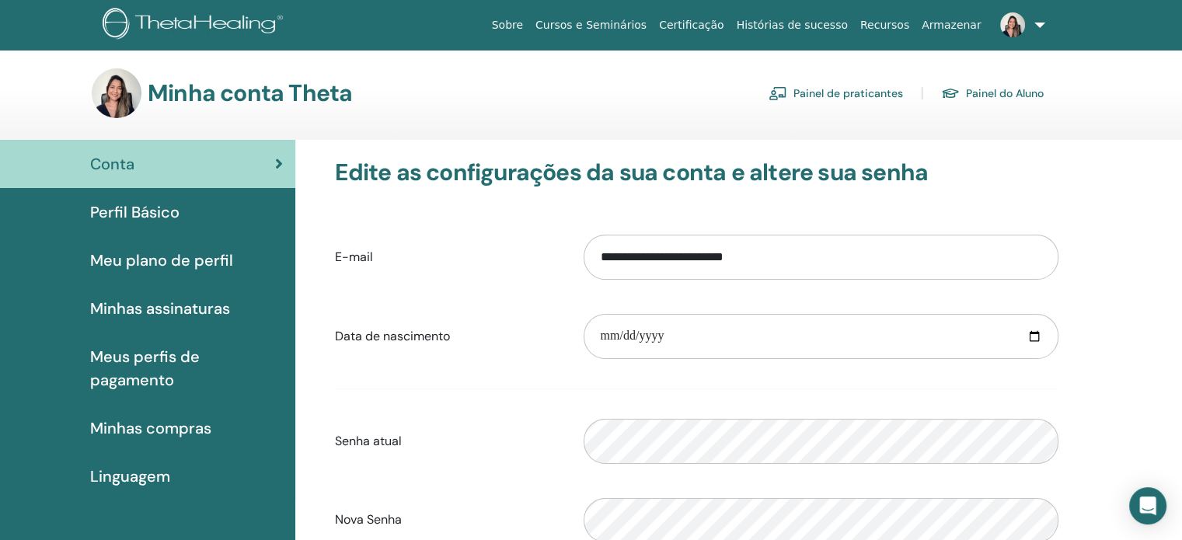
click at [127, 210] on span "Perfil Básico" at bounding box center [134, 211] width 89 height 23
click at [128, 214] on span "Perfil Básico" at bounding box center [134, 211] width 89 height 23
click at [125, 217] on span "Perfil Básico" at bounding box center [134, 211] width 89 height 23
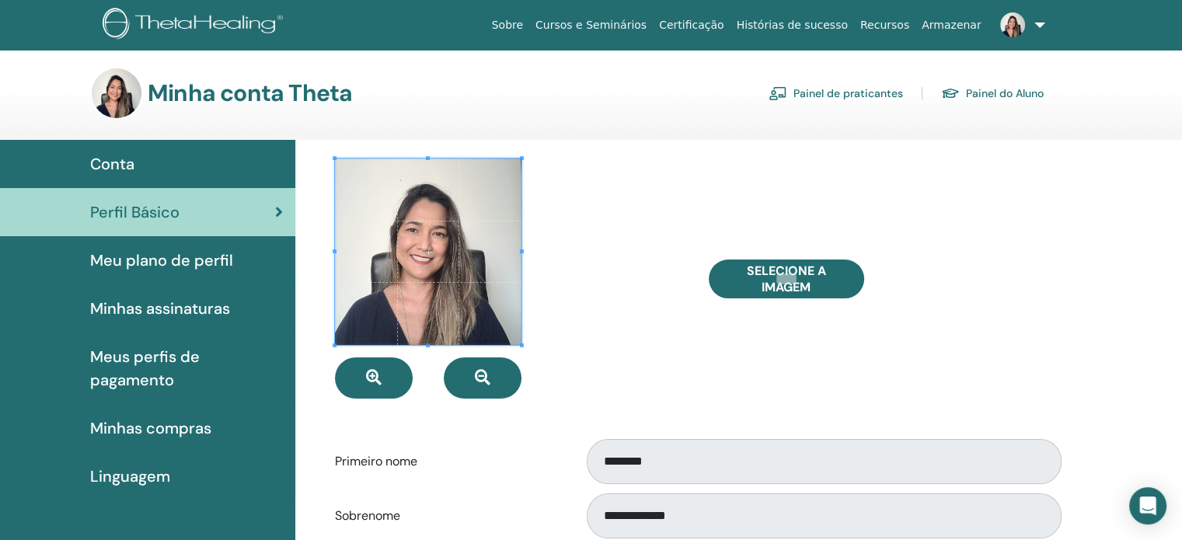
click at [126, 266] on span "Meu plano de perfil" at bounding box center [161, 260] width 143 height 23
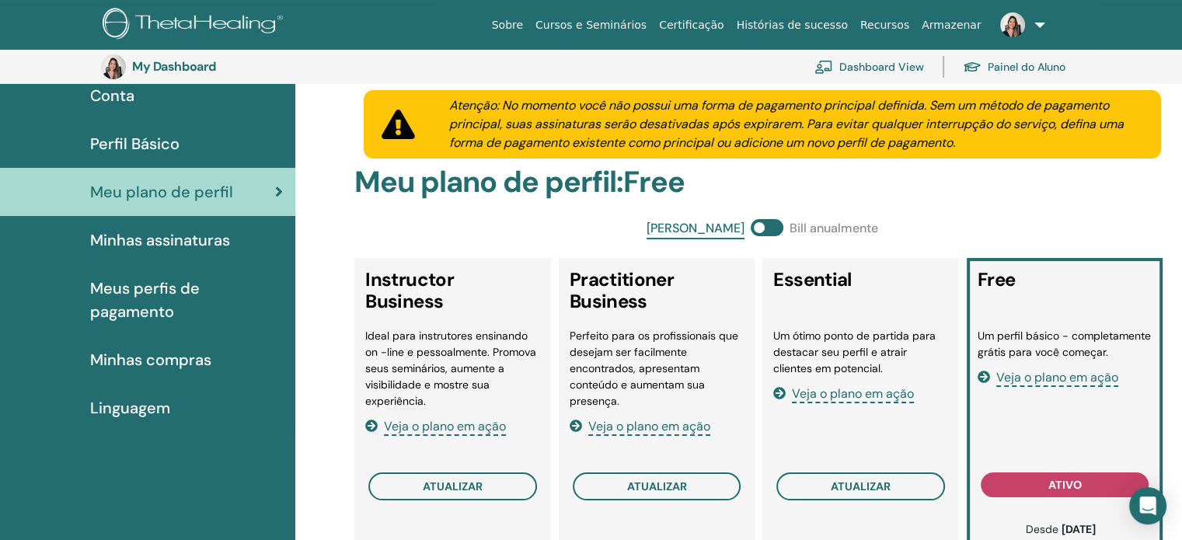
scroll to position [190, 0]
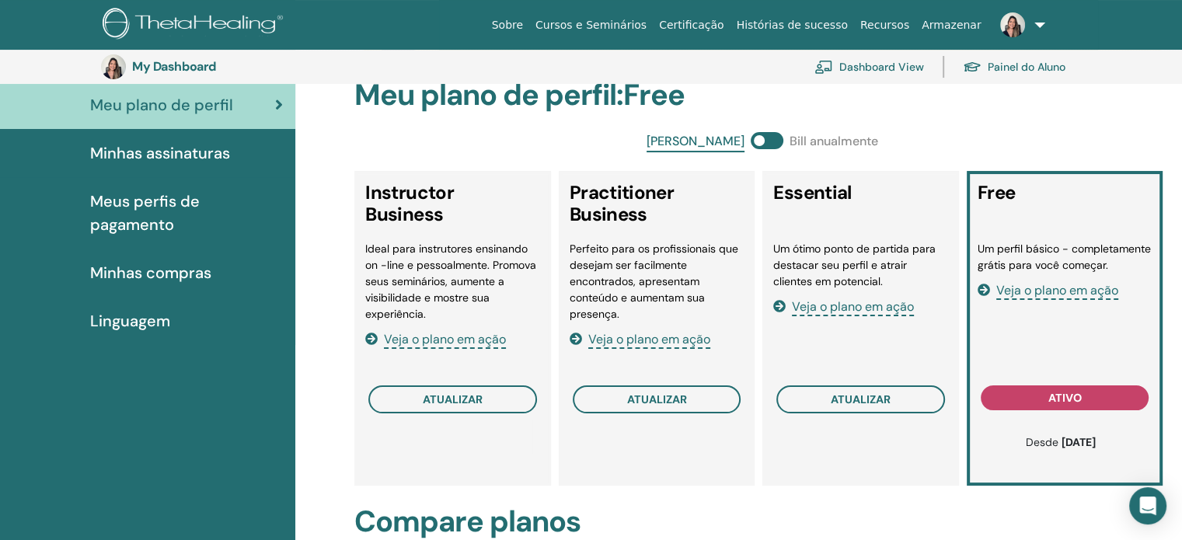
click at [842, 311] on span "Veja o plano em ação" at bounding box center [853, 307] width 122 height 18
click at [845, 393] on span "atualizar" at bounding box center [860, 399] width 60 height 12
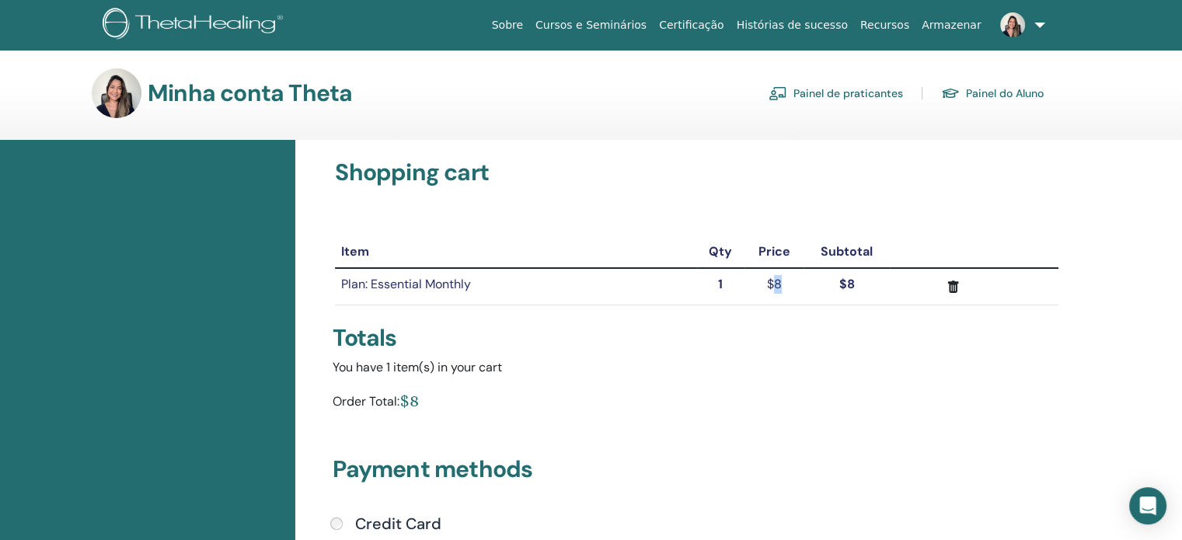
drag, startPoint x: 771, startPoint y: 282, endPoint x: 780, endPoint y: 285, distance: 9.8
click at [780, 285] on td "$8" at bounding box center [773, 286] width 59 height 37
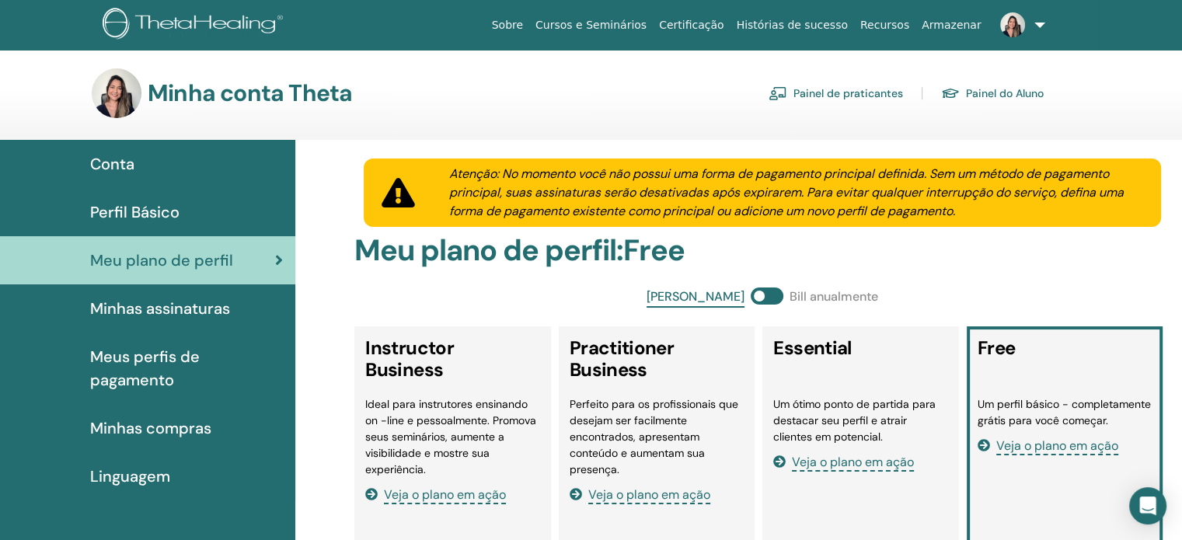
click at [902, 24] on link "Recursos" at bounding box center [884, 25] width 61 height 29
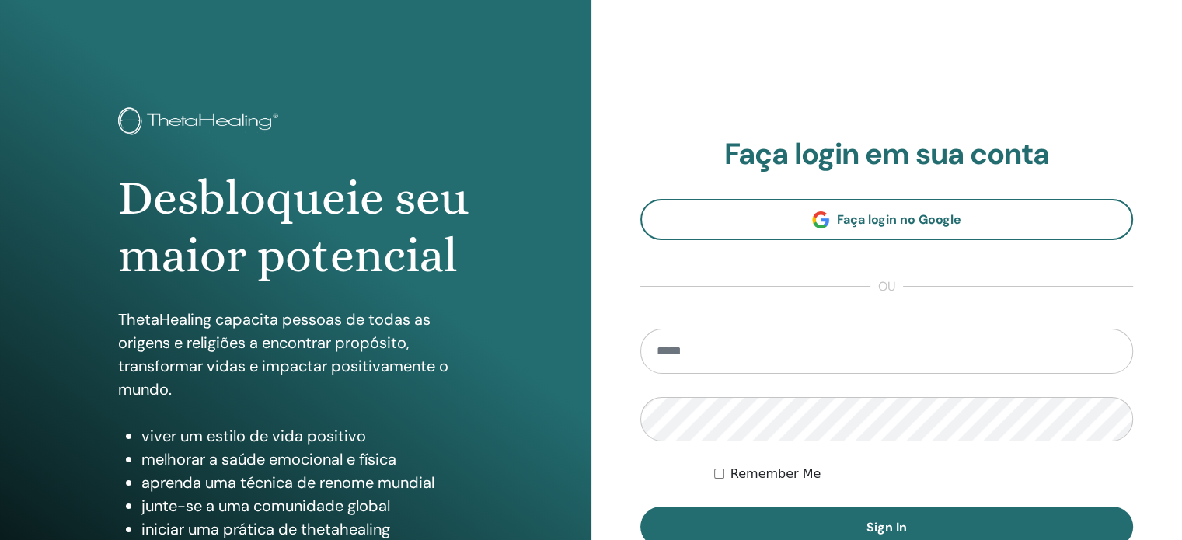
click at [917, 357] on input "email" at bounding box center [886, 351] width 493 height 45
type input "**********"
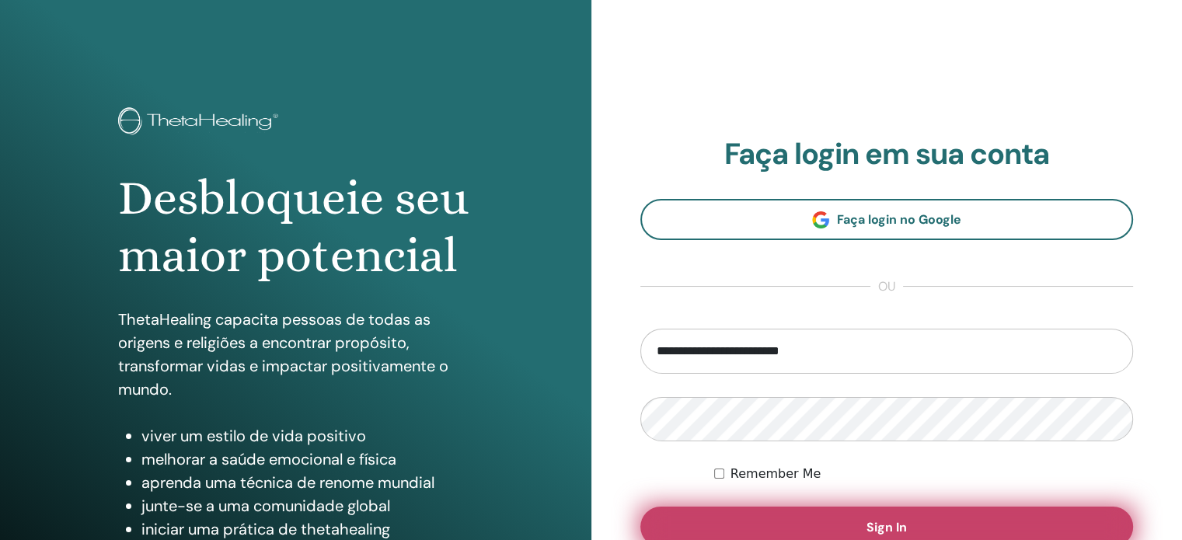
click at [1008, 531] on button "Sign In" at bounding box center [886, 526] width 493 height 40
